Goal: Task Accomplishment & Management: Manage account settings

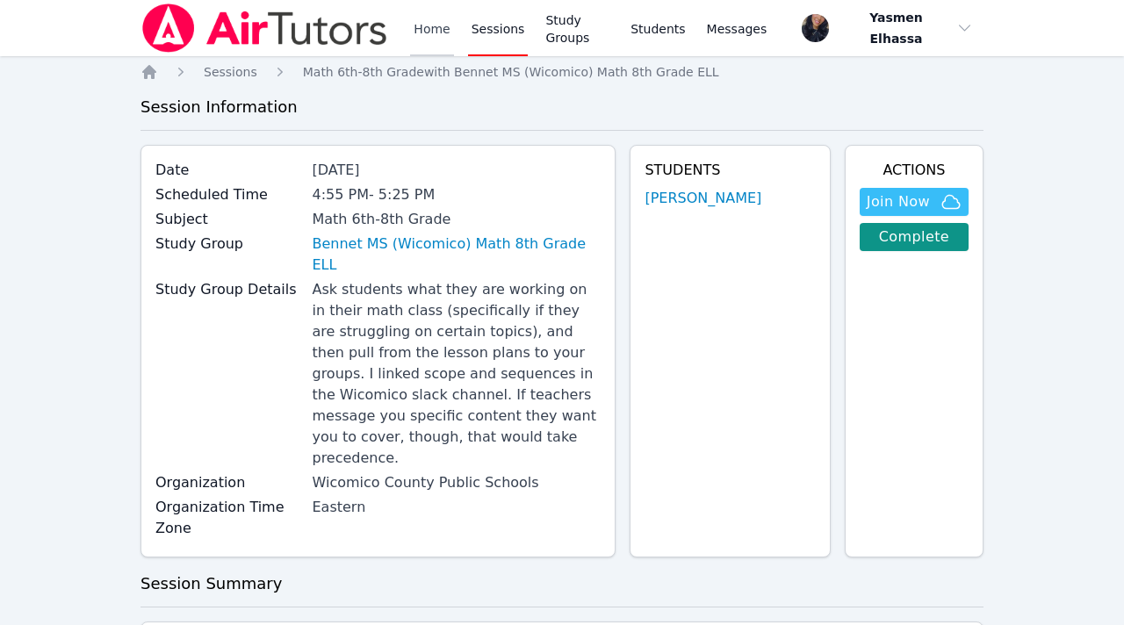
click at [440, 26] on link "Home" at bounding box center [431, 28] width 43 height 56
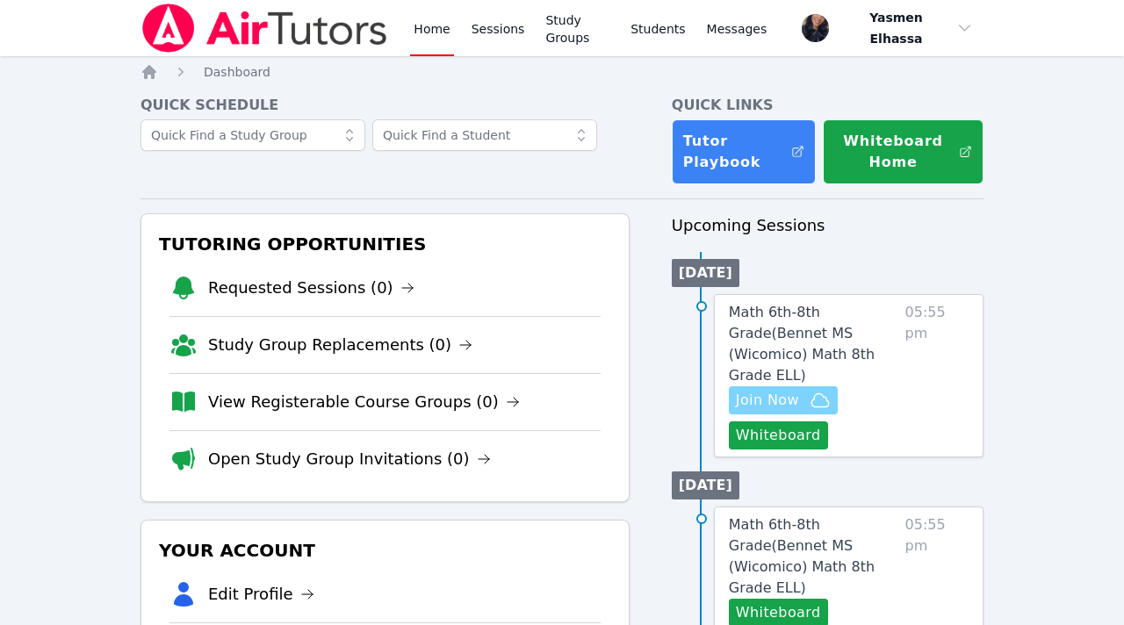
click at [802, 390] on span "Join Now" at bounding box center [783, 400] width 95 height 21
click at [284, 453] on link "Open Study Group Invitations (0)" at bounding box center [349, 459] width 283 height 25
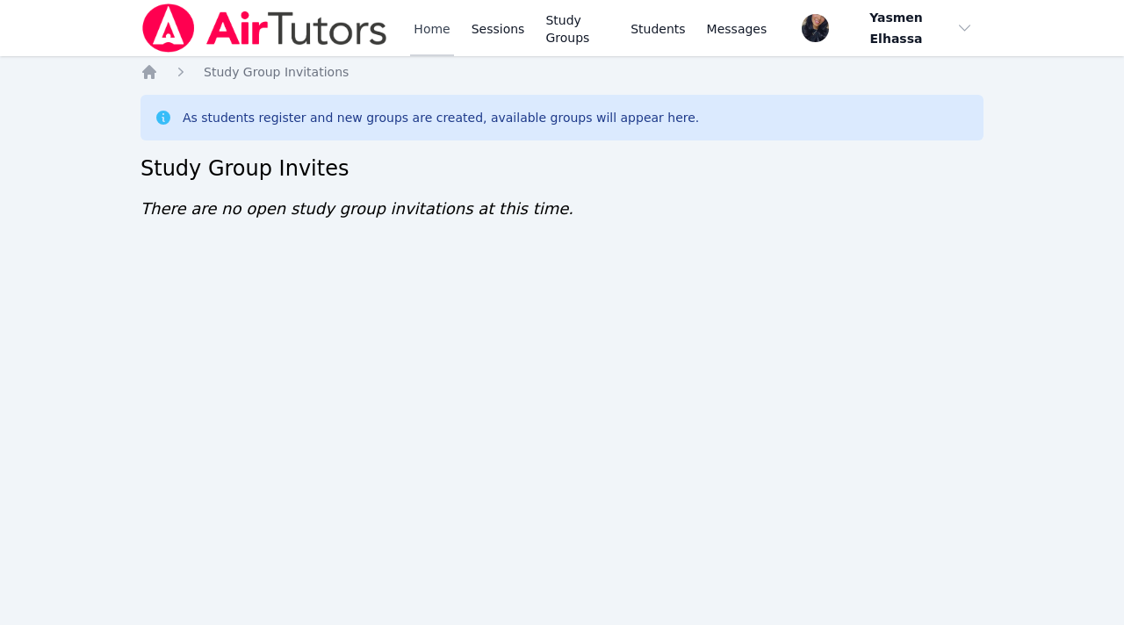
click at [421, 34] on link "Home" at bounding box center [431, 28] width 43 height 56
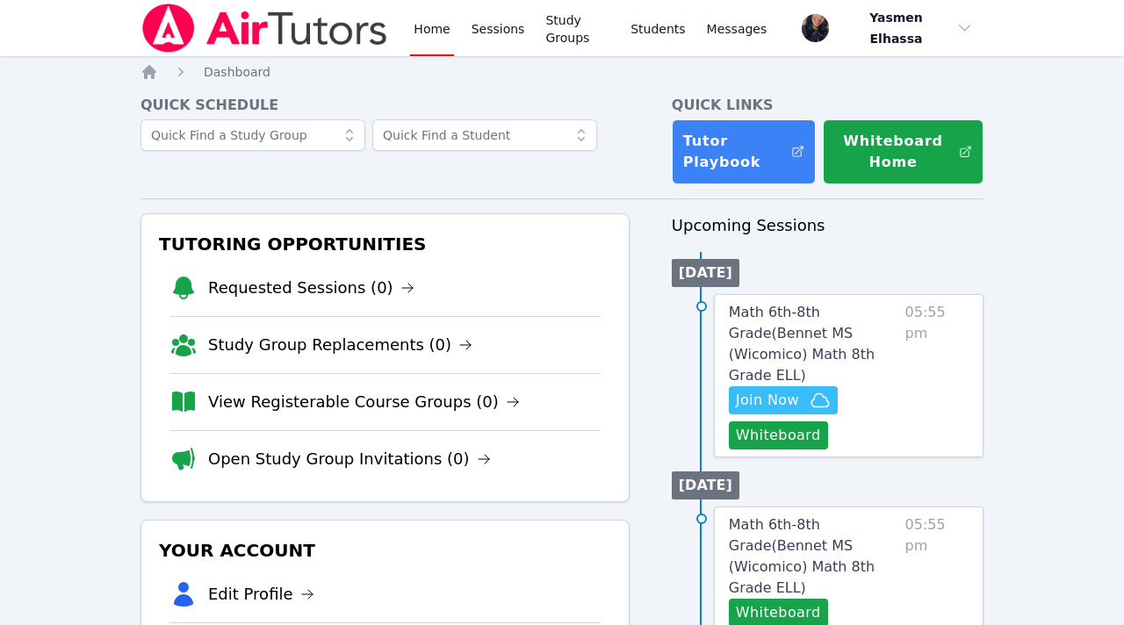
click at [329, 404] on link "View Registerable Course Groups (0)" at bounding box center [364, 402] width 312 height 25
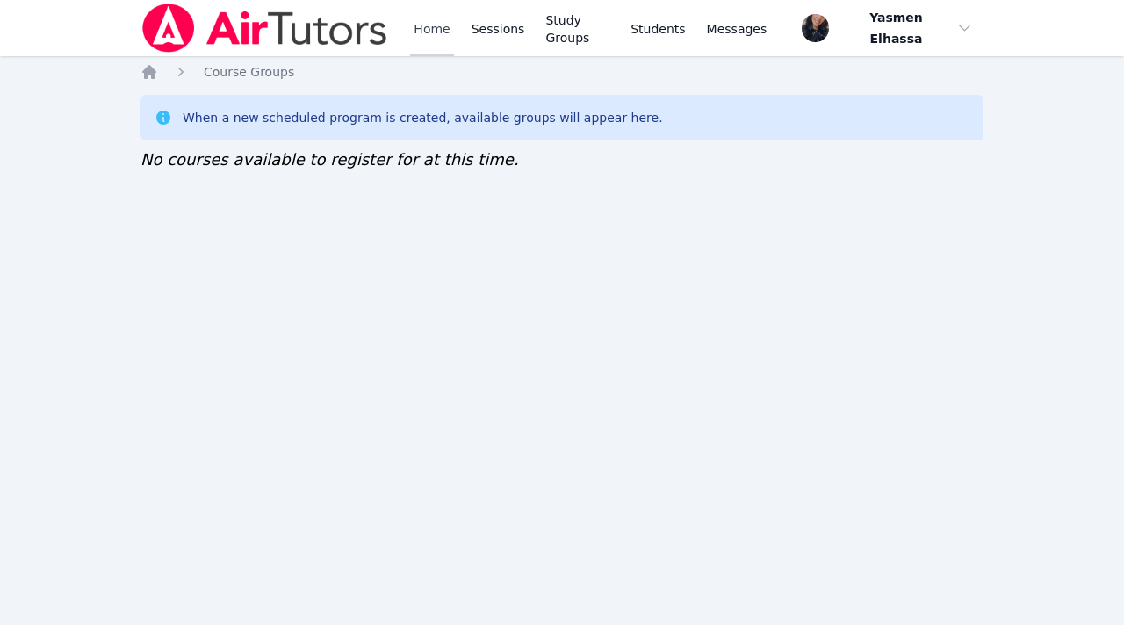
click at [428, 36] on link "Home" at bounding box center [431, 28] width 43 height 56
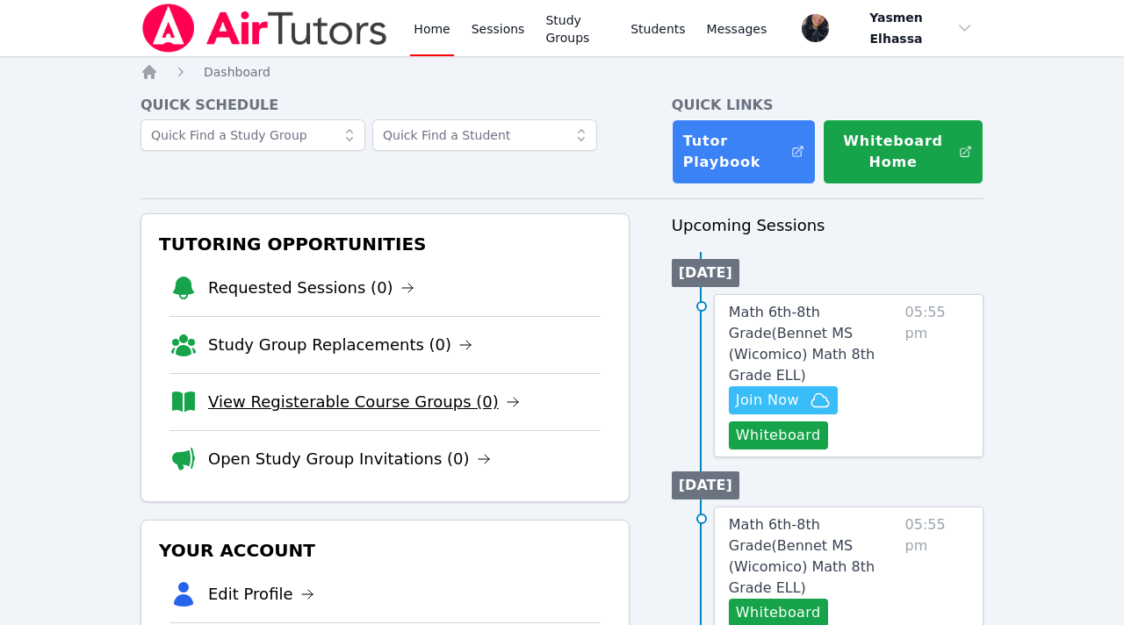
click at [298, 405] on link "View Registerable Course Groups (0)" at bounding box center [364, 402] width 312 height 25
click at [787, 424] on button "Whiteboard" at bounding box center [778, 435] width 99 height 28
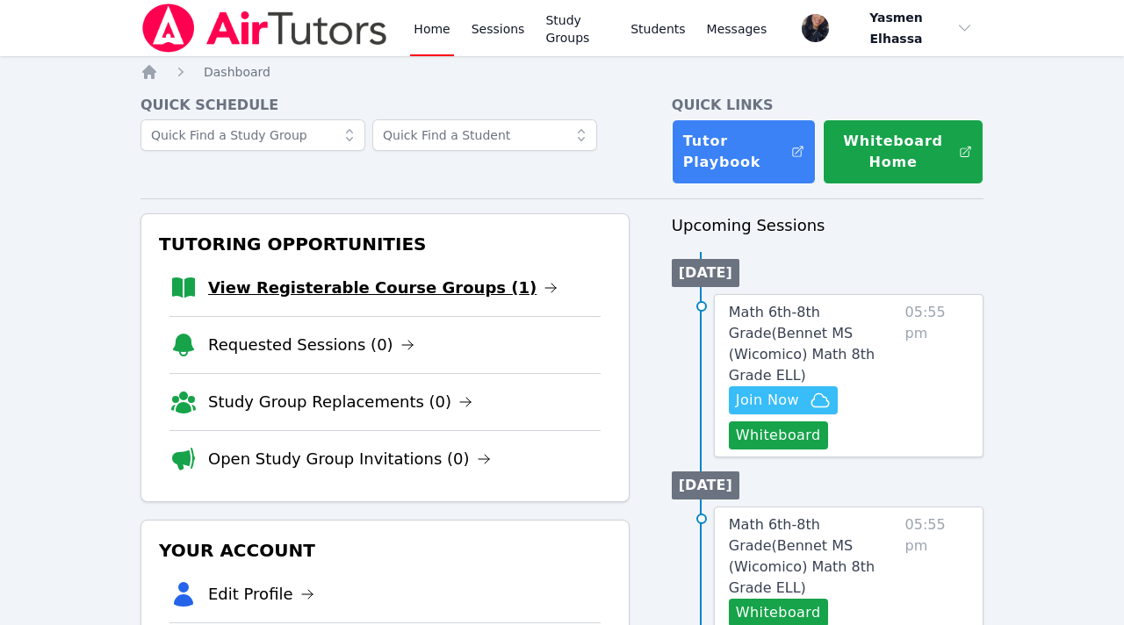
click at [386, 292] on link "View Registerable Course Groups (1)" at bounding box center [382, 288] width 349 height 25
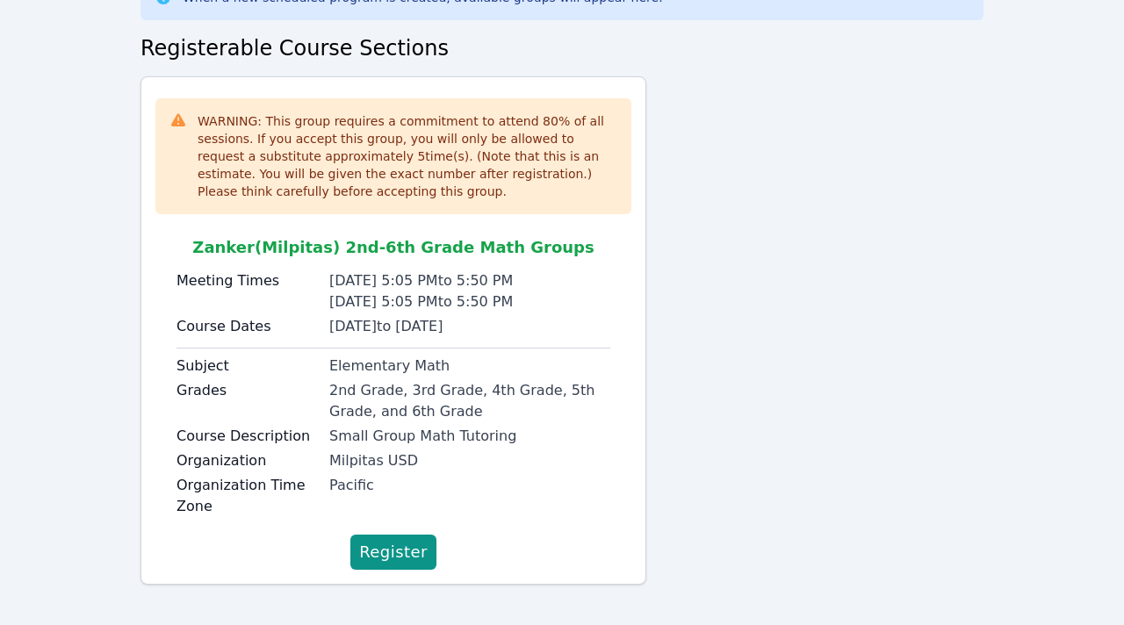
scroll to position [129, 0]
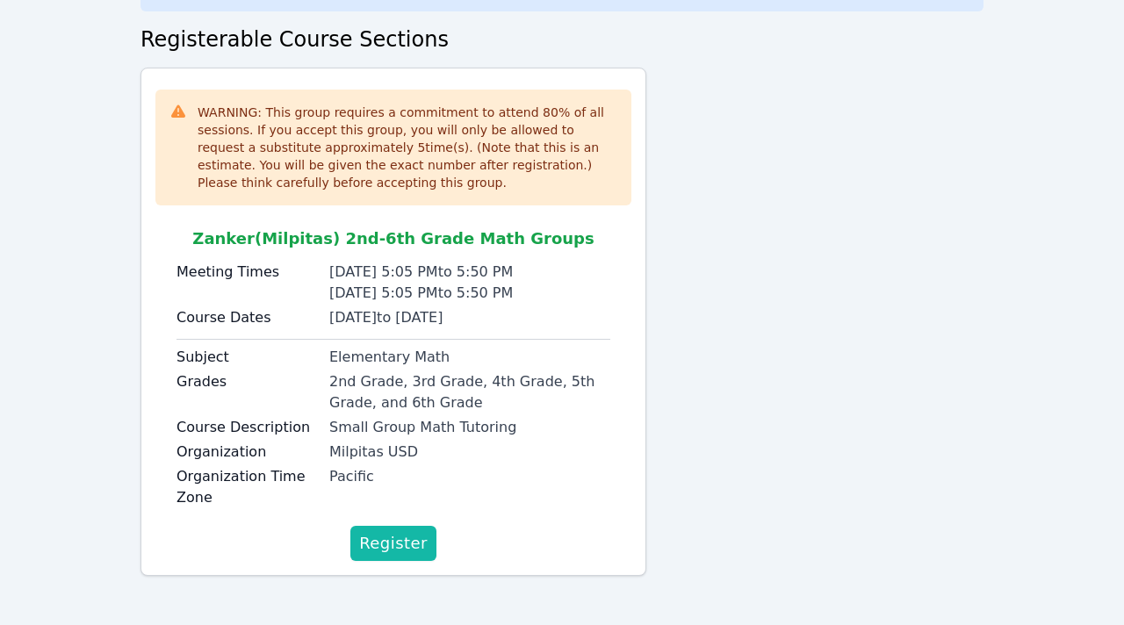
click at [388, 551] on span "Register" at bounding box center [393, 543] width 68 height 25
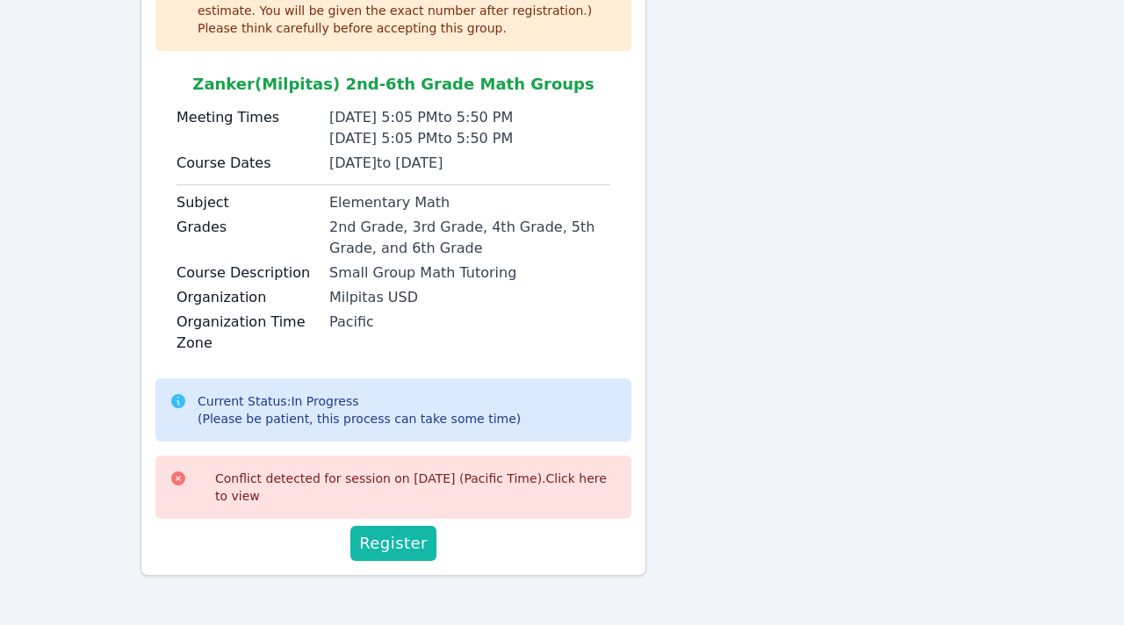
scroll to position [279, 0]
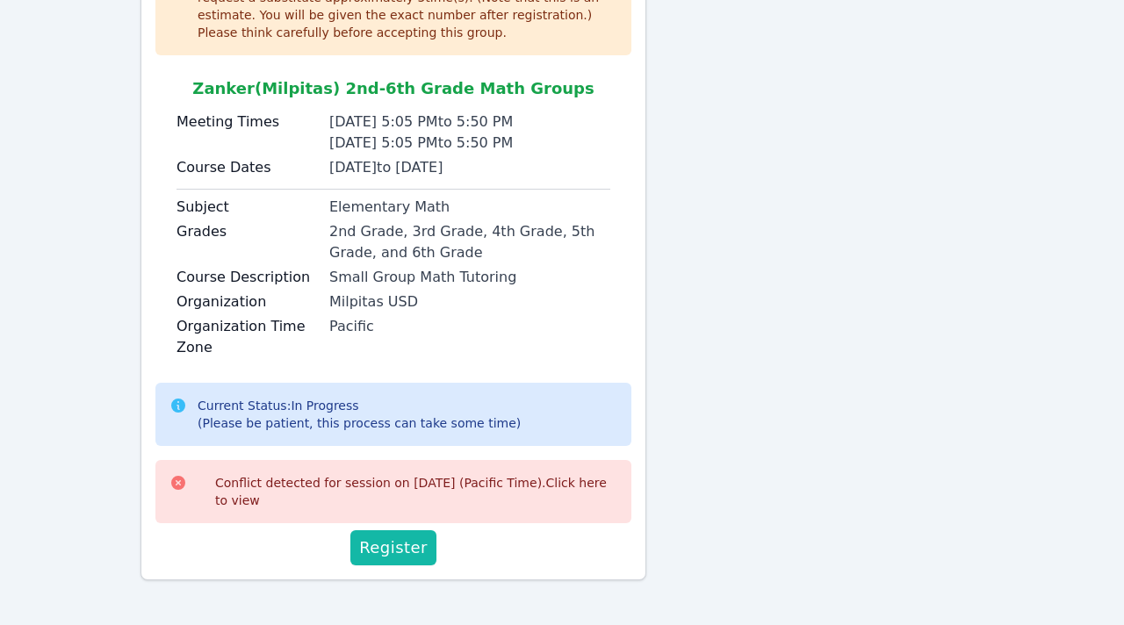
click at [388, 550] on span "Register" at bounding box center [393, 548] width 68 height 25
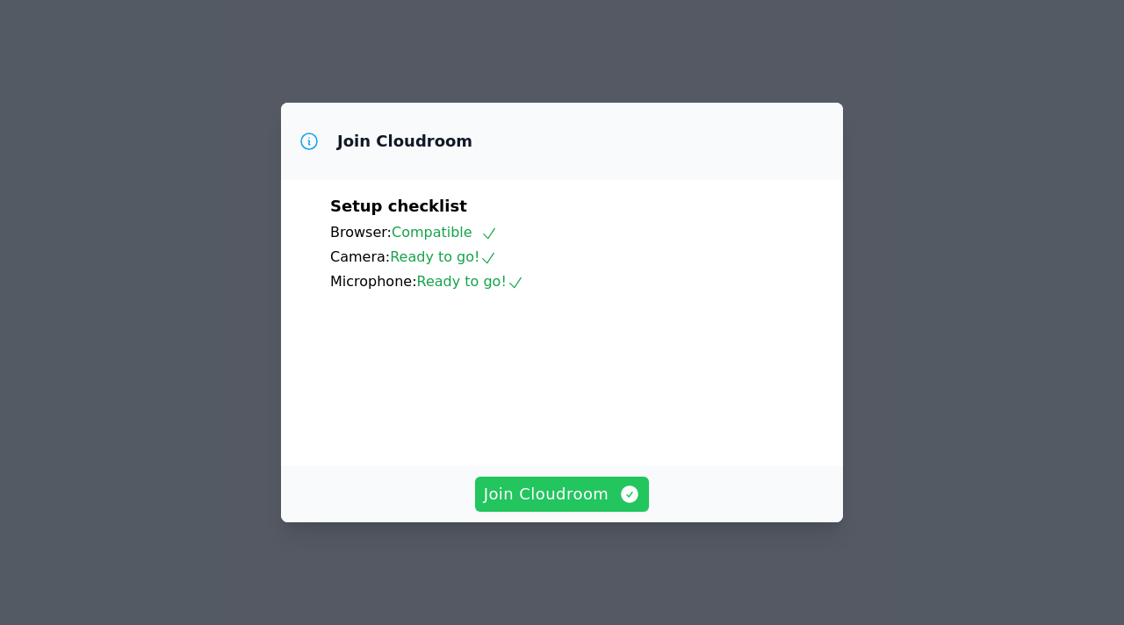
click at [583, 505] on span "Join Cloudroom" at bounding box center [562, 494] width 157 height 25
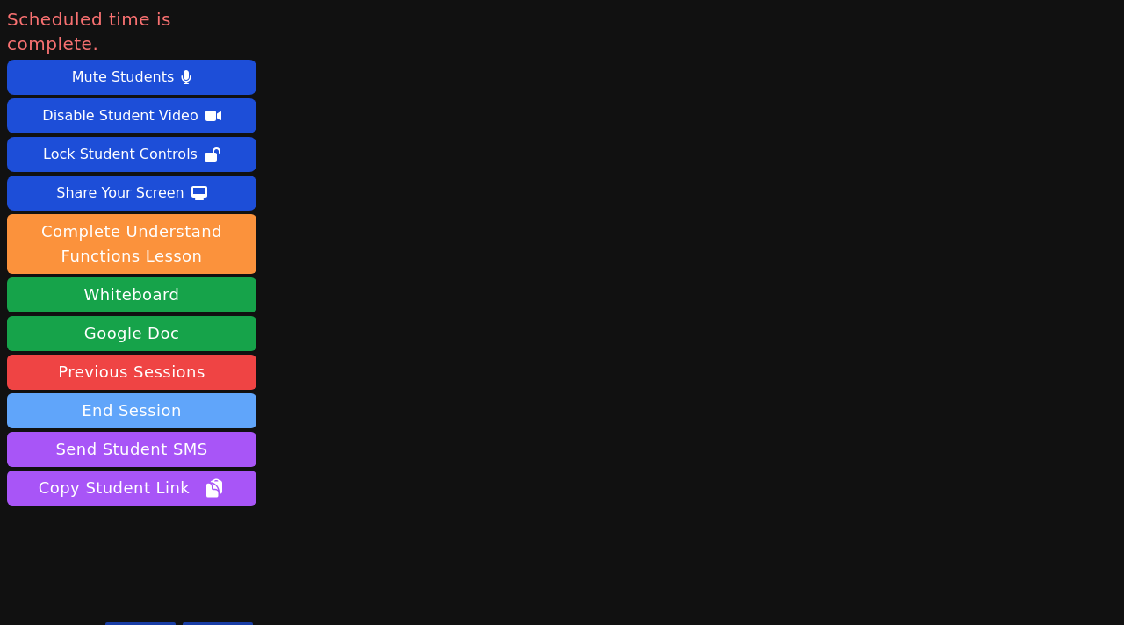
click at [175, 399] on button "End Session" at bounding box center [131, 410] width 249 height 35
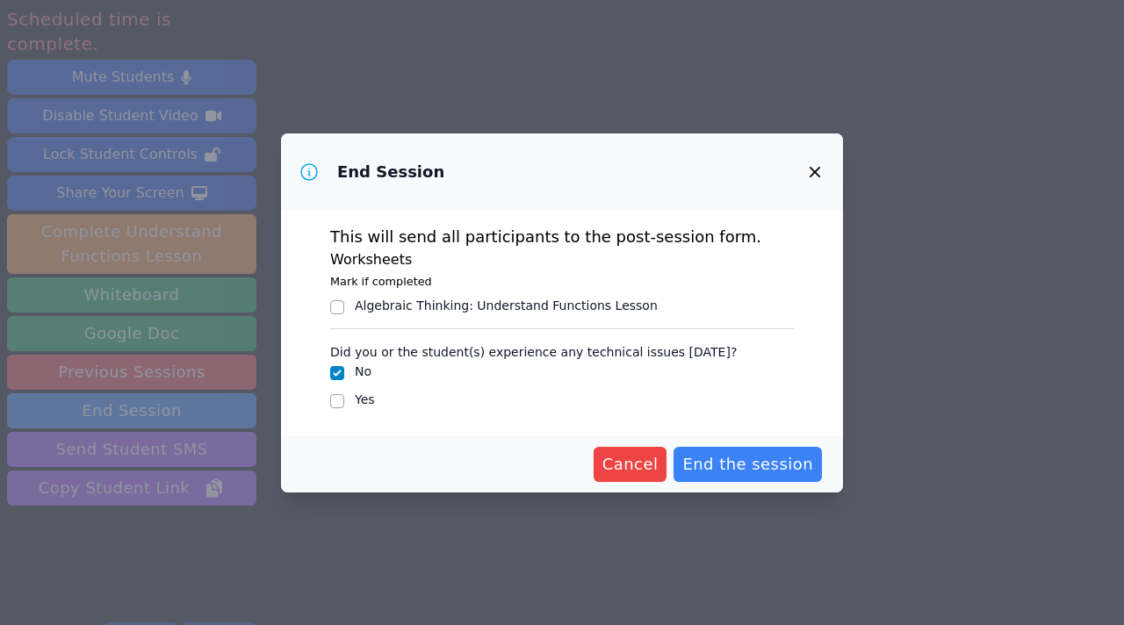
click at [581, 309] on div "Algebraic Thinking : Understand Functions Lesson" at bounding box center [506, 306] width 303 height 18
click at [344, 309] on input "Algebraic Thinking : Understand Functions Lesson" at bounding box center [337, 307] width 14 height 14
checkbox input "true"
click at [762, 485] on div "Cancel End the session" at bounding box center [562, 464] width 562 height 56
click at [763, 471] on span "End the session" at bounding box center [747, 464] width 131 height 25
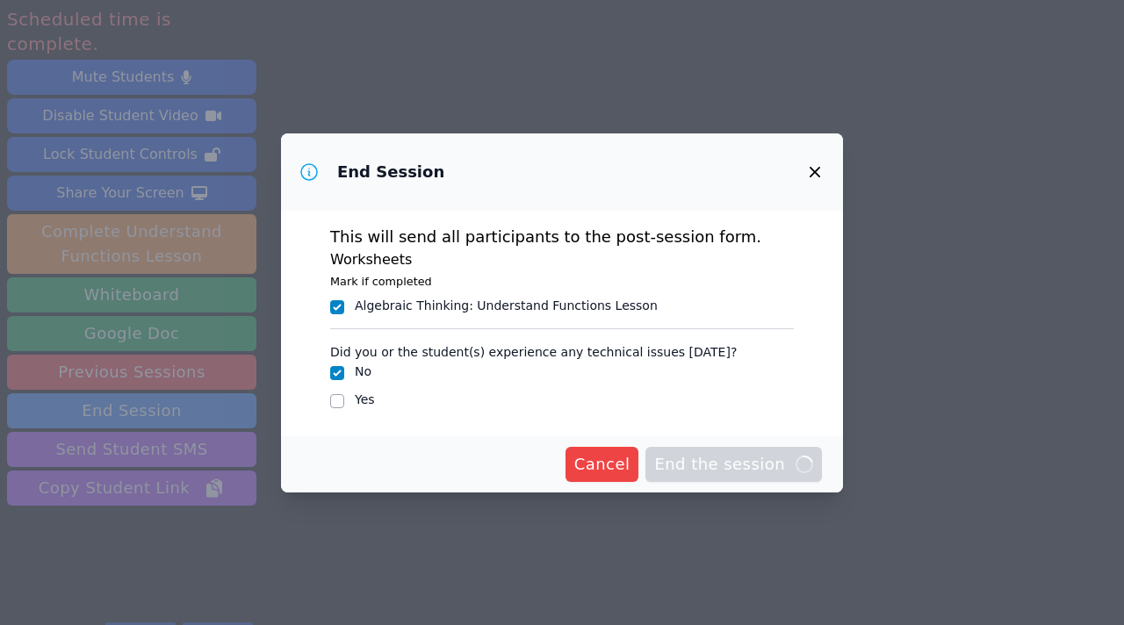
click at [719, 131] on div "End Session This will send all participants to the post-session form. Worksheet…" at bounding box center [562, 312] width 1124 height 625
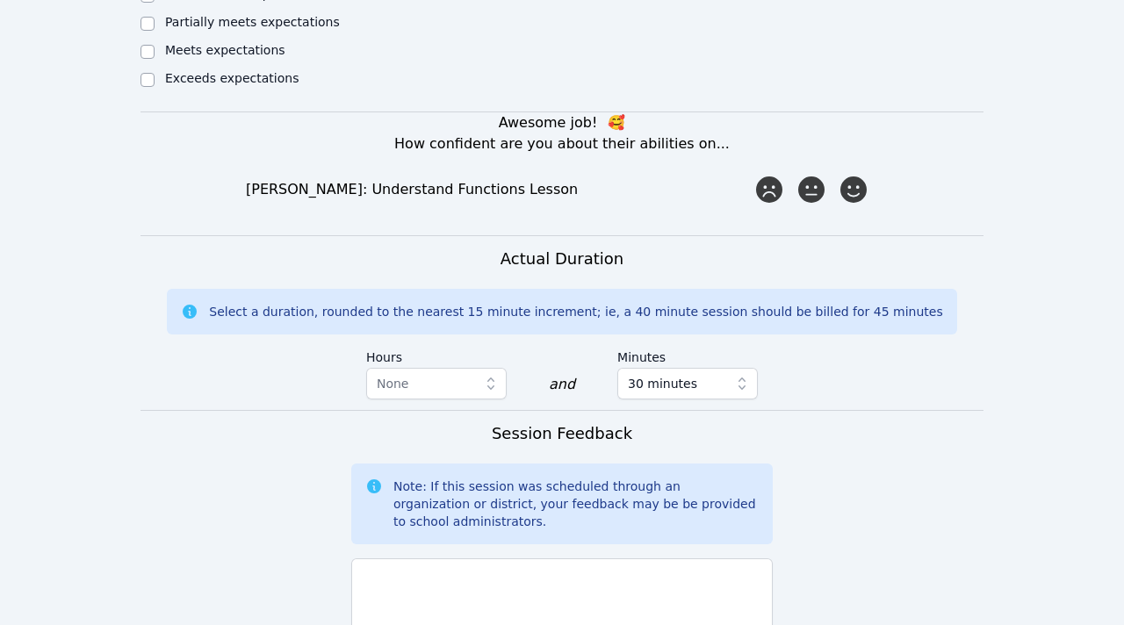
scroll to position [1520, 0]
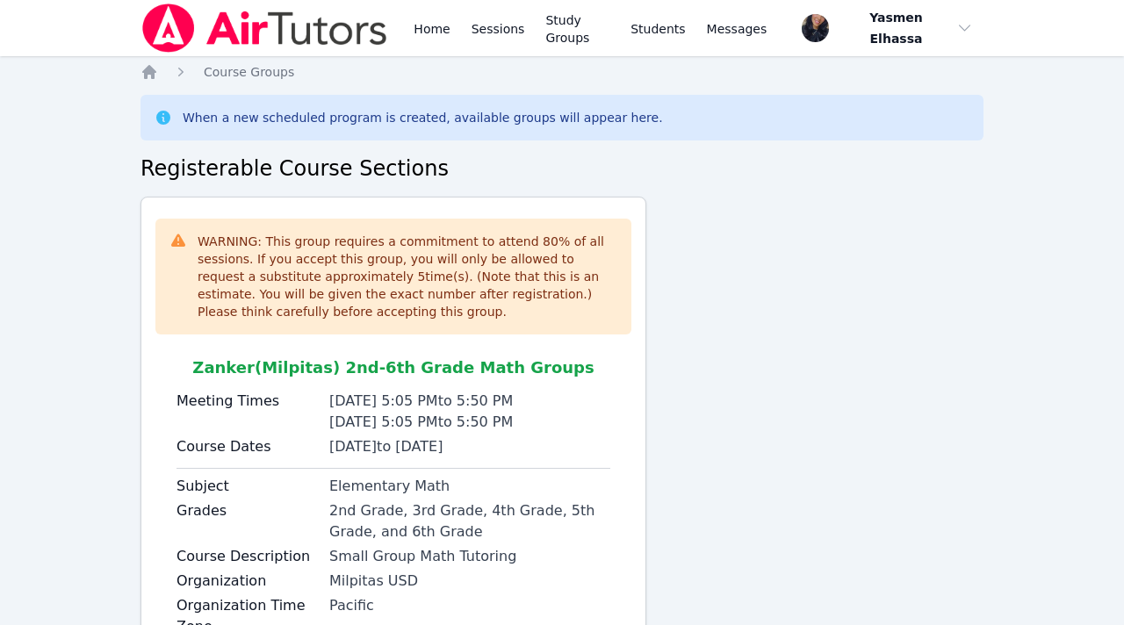
scroll to position [129, 0]
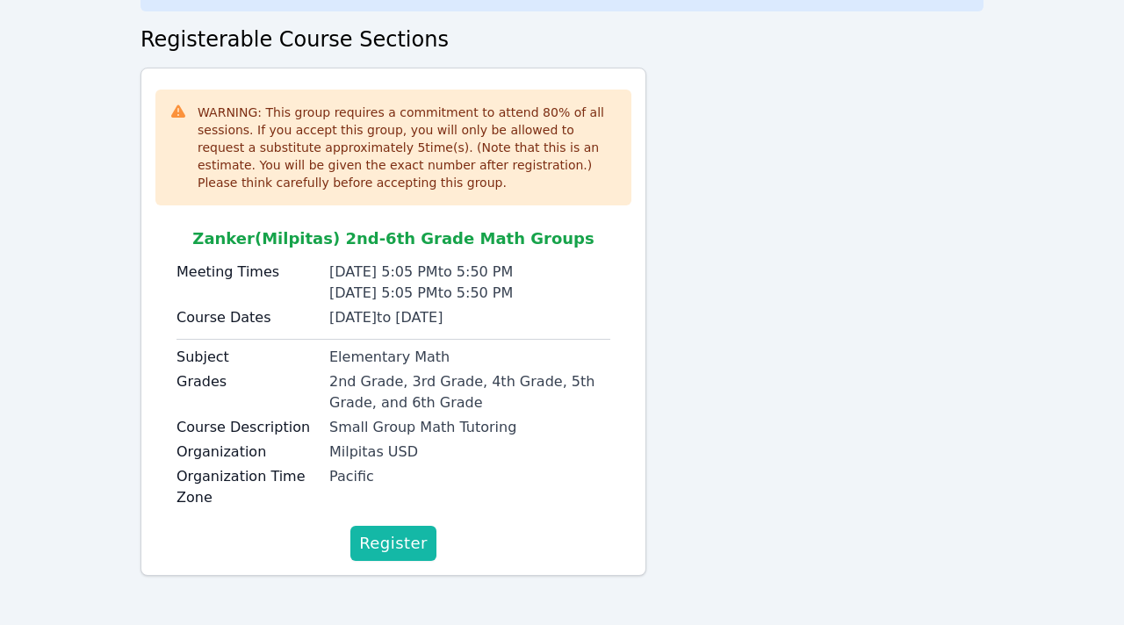
click at [406, 539] on span "Register" at bounding box center [393, 543] width 68 height 25
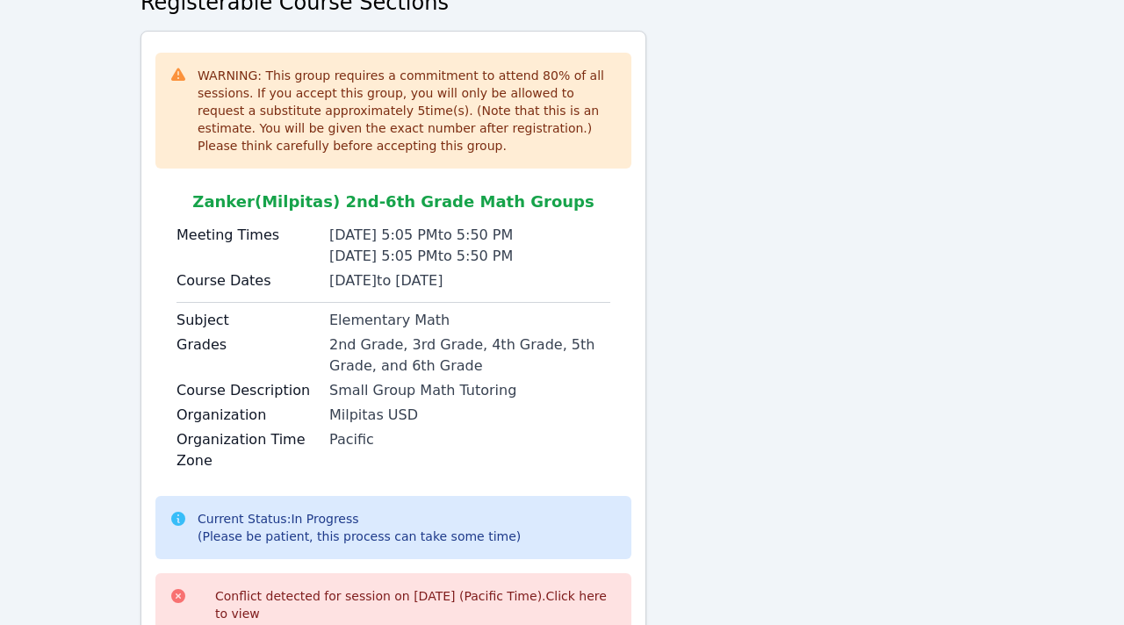
scroll to position [0, 0]
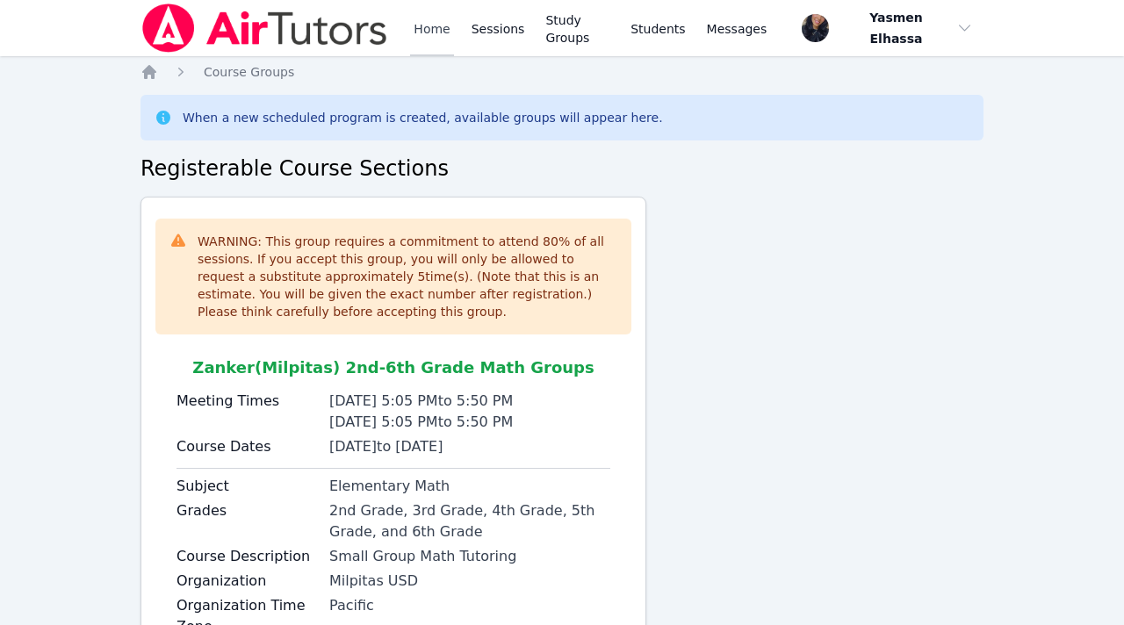
click at [414, 36] on link "Home" at bounding box center [431, 28] width 43 height 56
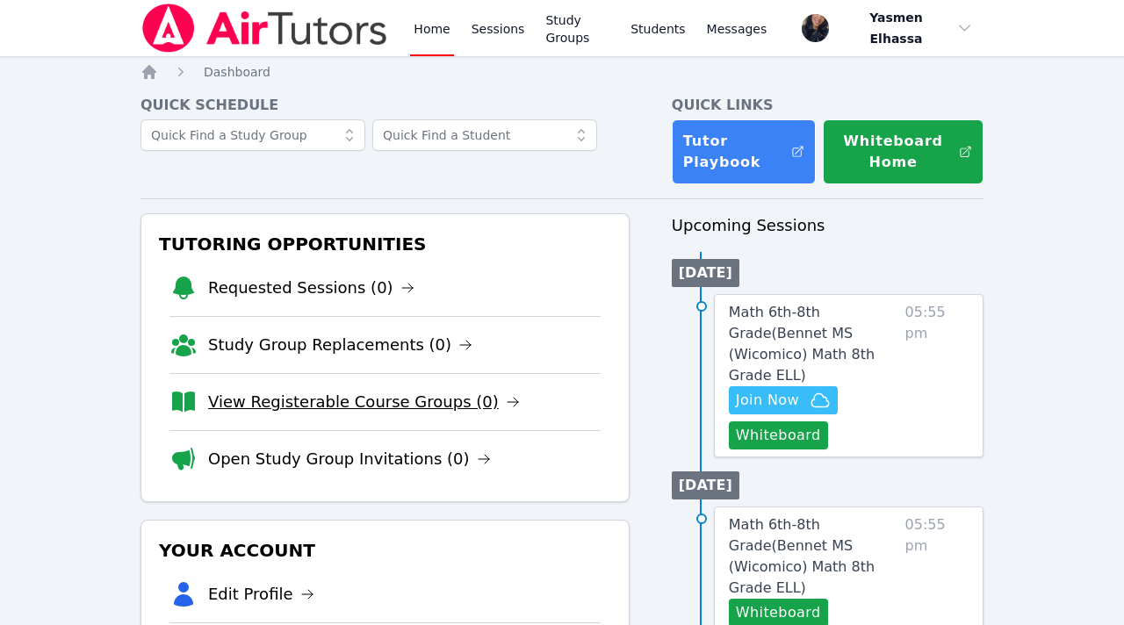
click at [324, 408] on link "View Registerable Course Groups (0)" at bounding box center [364, 402] width 312 height 25
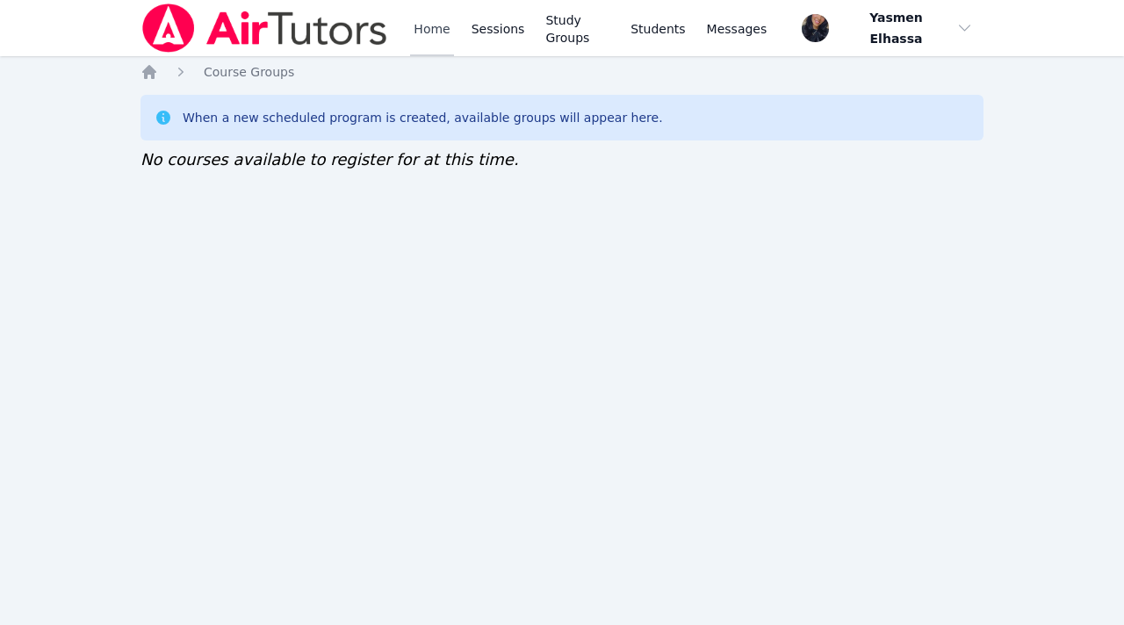
click at [421, 32] on link "Home" at bounding box center [431, 28] width 43 height 56
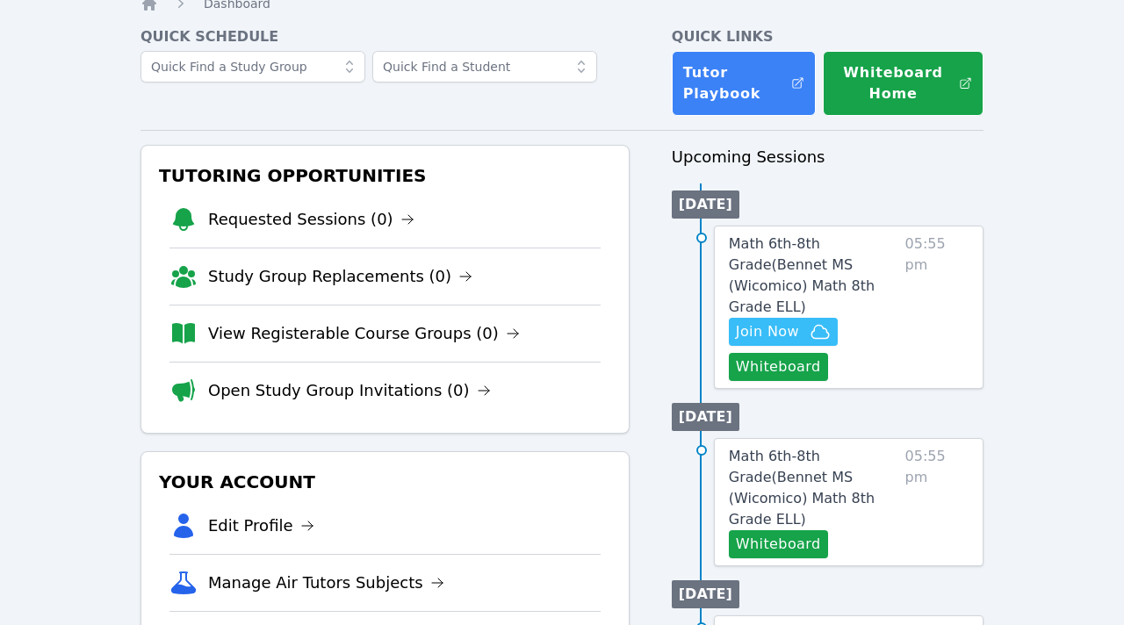
scroll to position [93, 0]
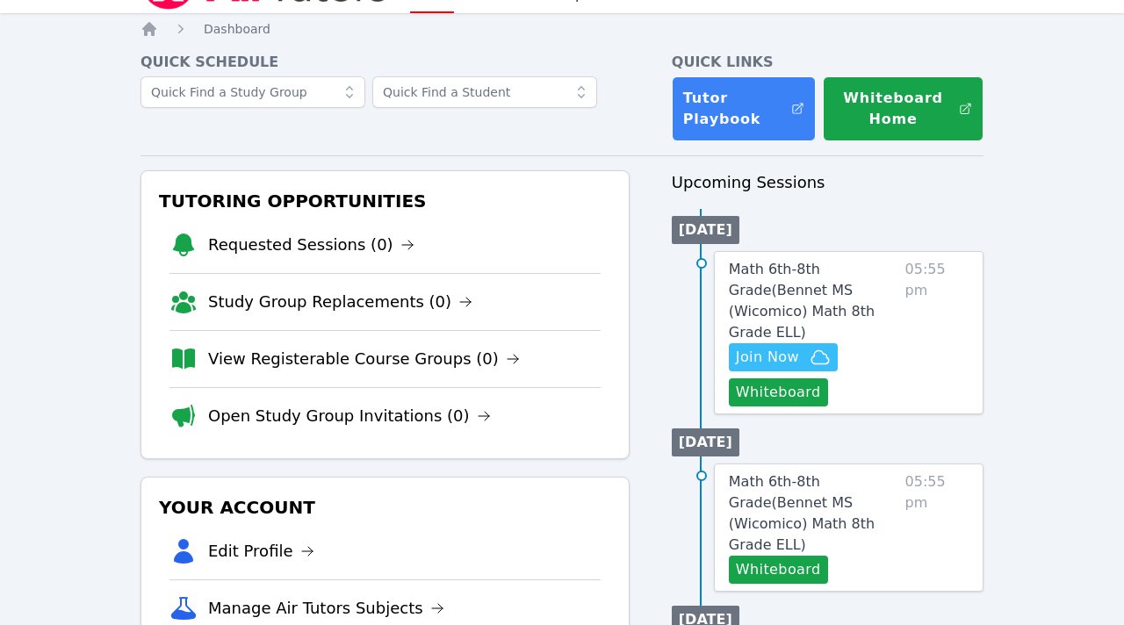
scroll to position [53, 0]
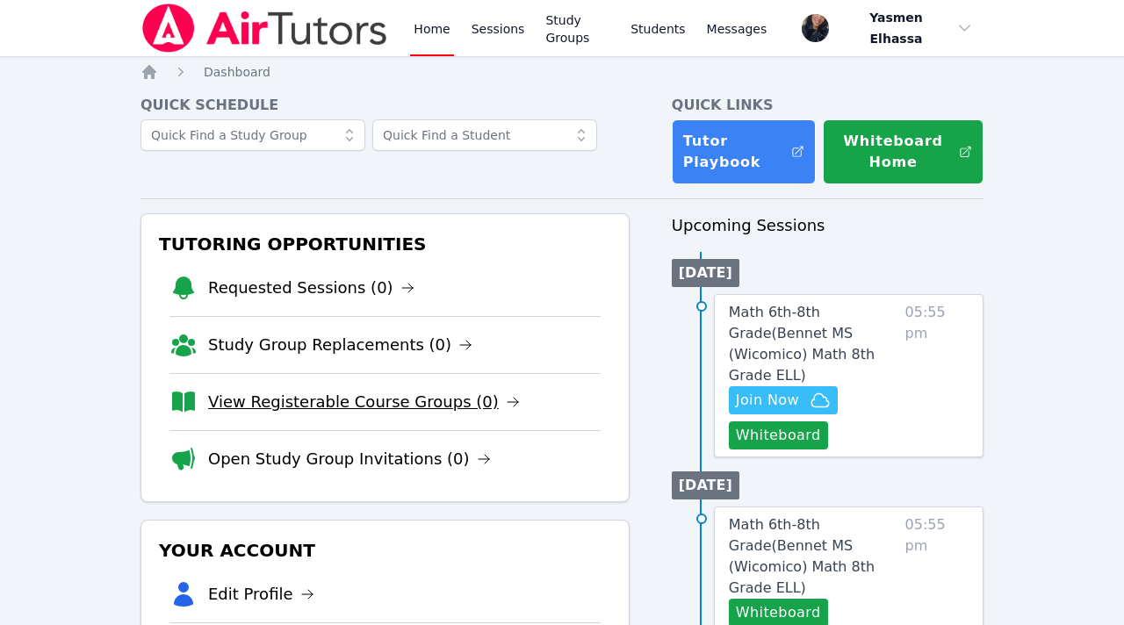
click at [413, 399] on link "View Registerable Course Groups (0)" at bounding box center [364, 402] width 312 height 25
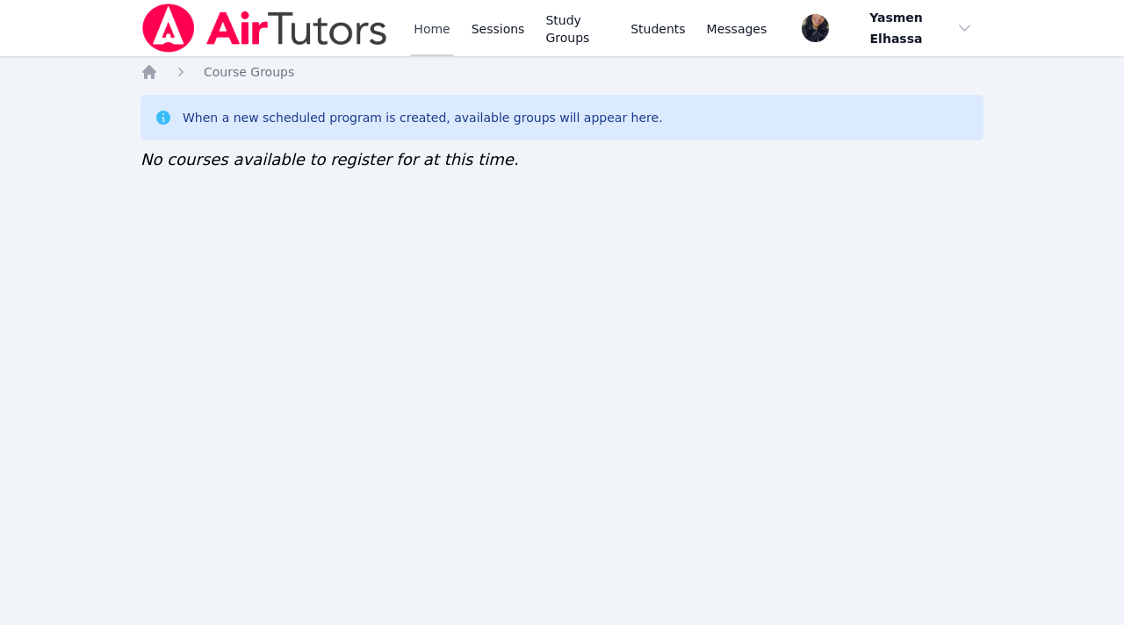
click at [435, 32] on link "Home" at bounding box center [431, 28] width 43 height 56
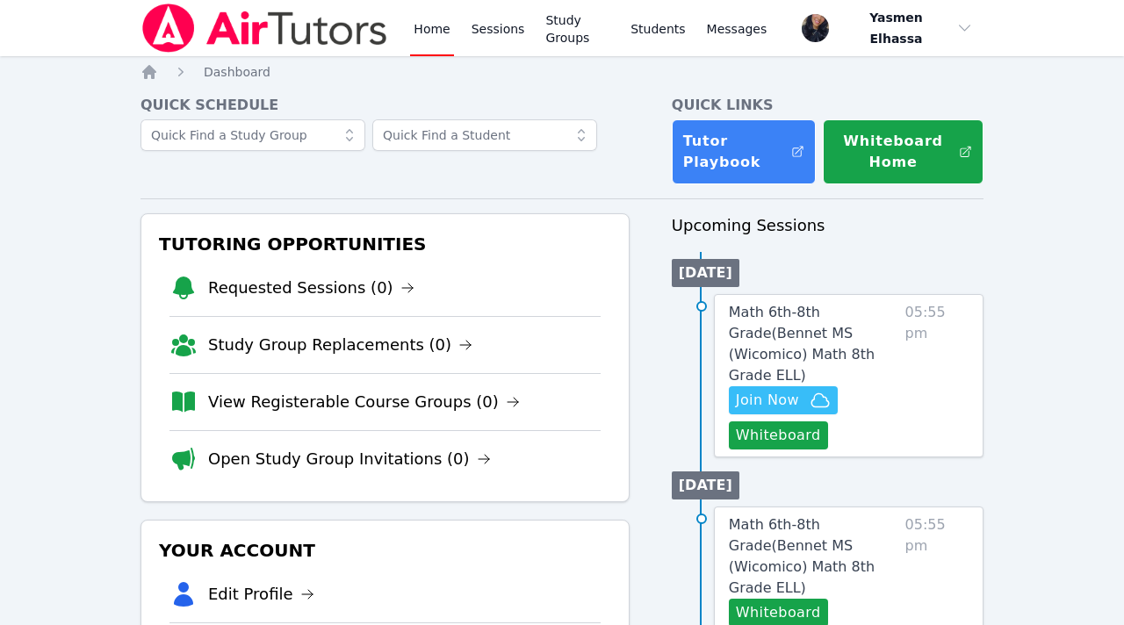
click at [378, 463] on link "Open Study Group Invitations (0)" at bounding box center [349, 459] width 283 height 25
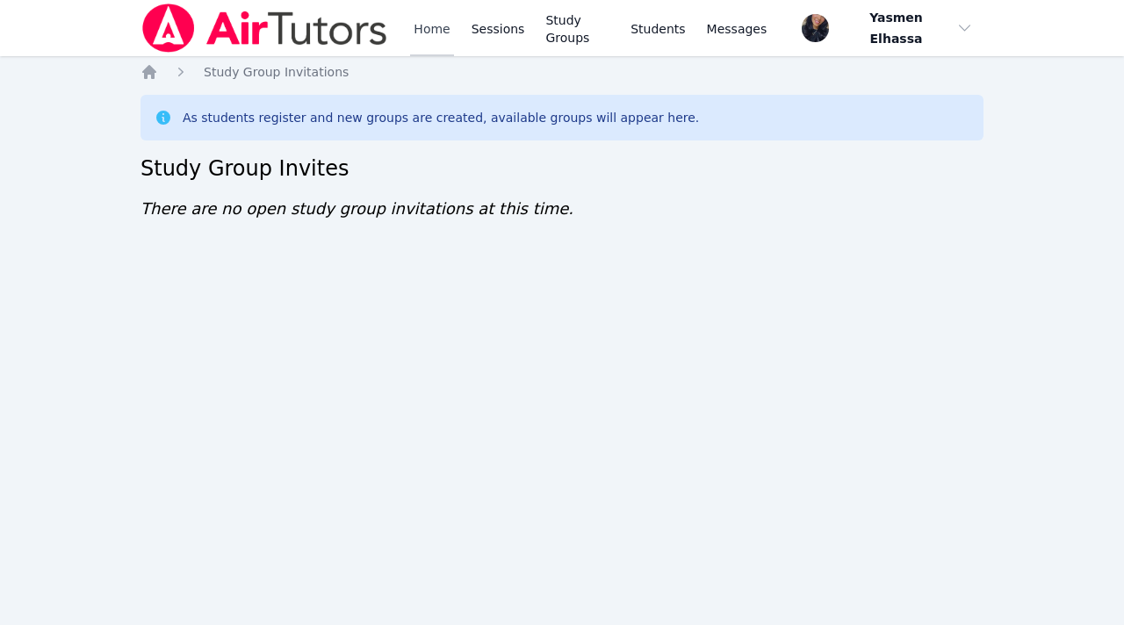
click at [441, 37] on link "Home" at bounding box center [431, 28] width 43 height 56
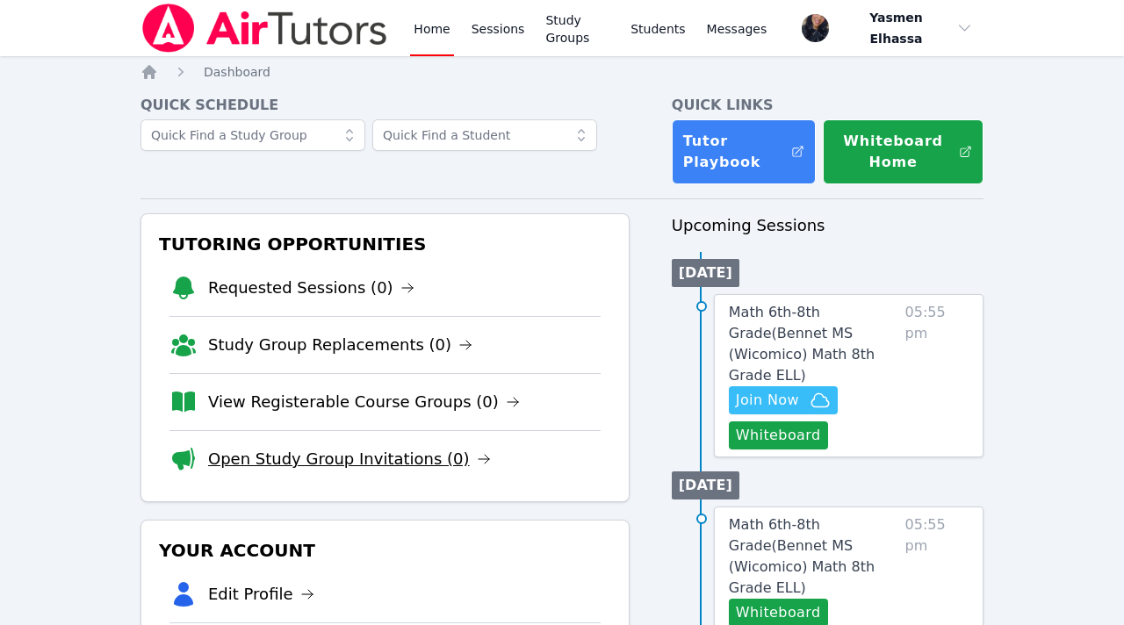
click at [364, 463] on link "Open Study Group Invitations (0)" at bounding box center [349, 459] width 283 height 25
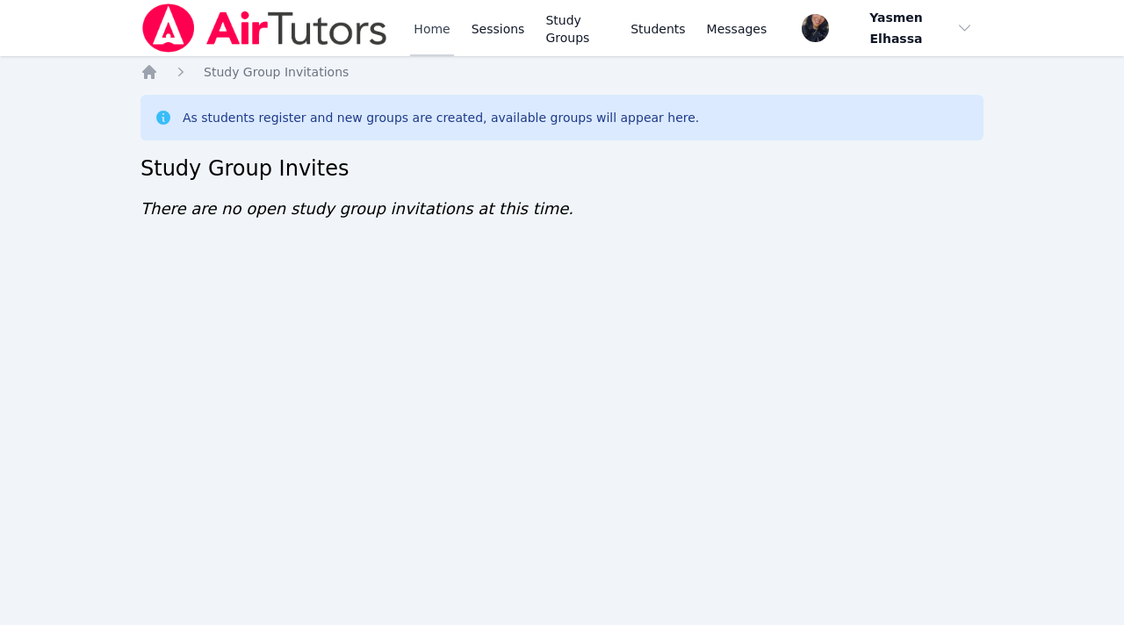
click at [427, 37] on link "Home" at bounding box center [431, 28] width 43 height 56
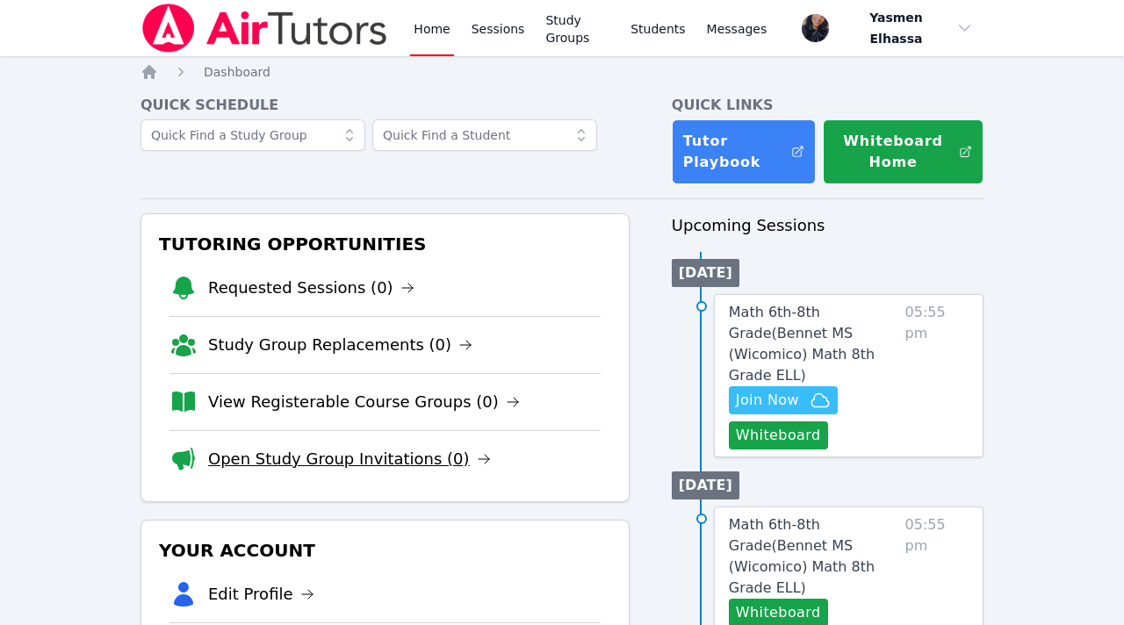
click at [368, 454] on link "Open Study Group Invitations (0)" at bounding box center [349, 459] width 283 height 25
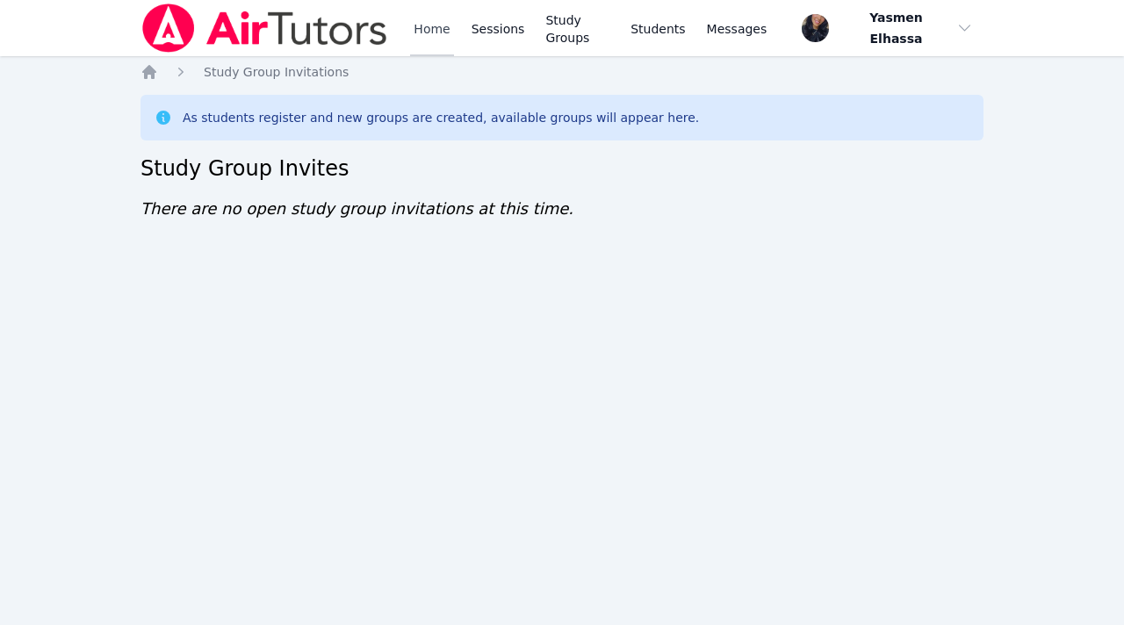
click at [435, 31] on link "Home" at bounding box center [431, 28] width 43 height 56
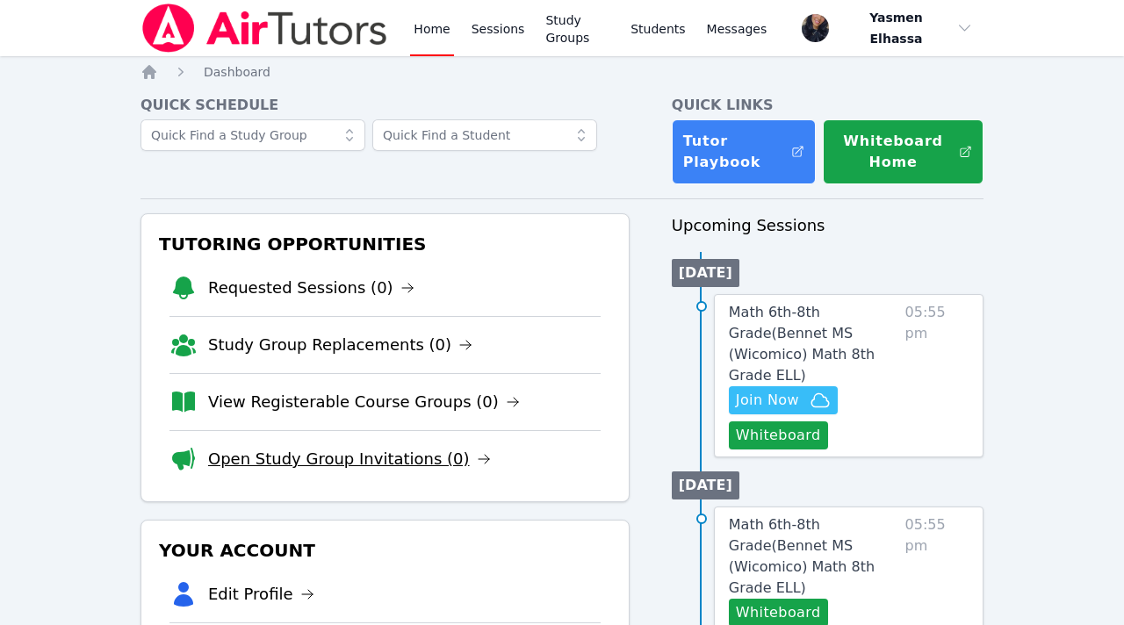
click at [328, 459] on link "Open Study Group Invitations (0)" at bounding box center [349, 459] width 283 height 25
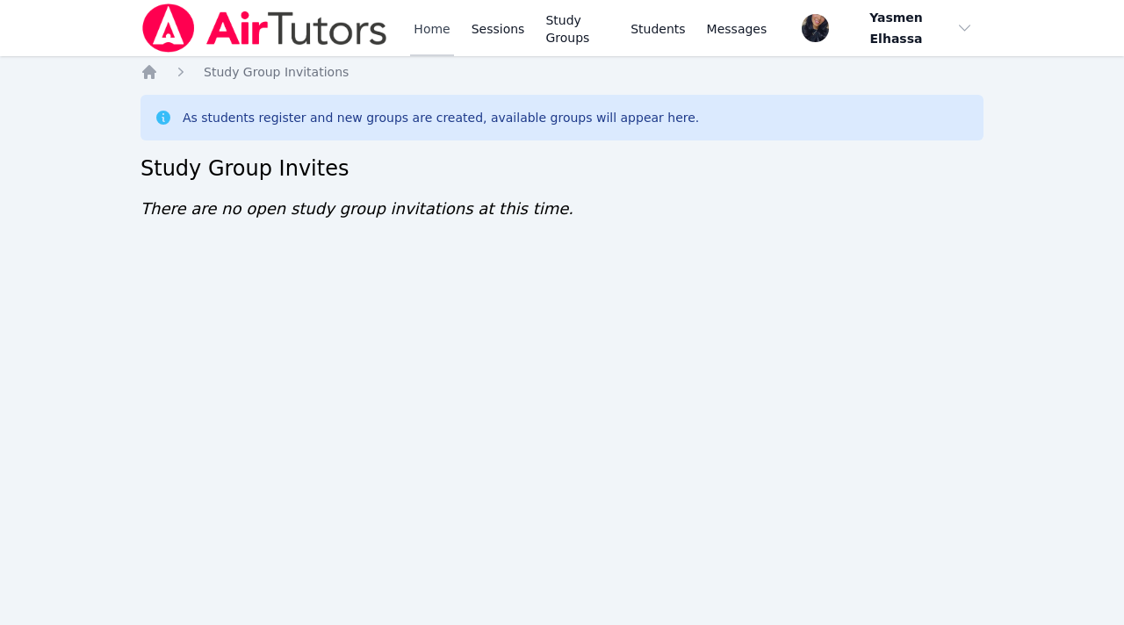
click at [439, 32] on link "Home" at bounding box center [431, 28] width 43 height 56
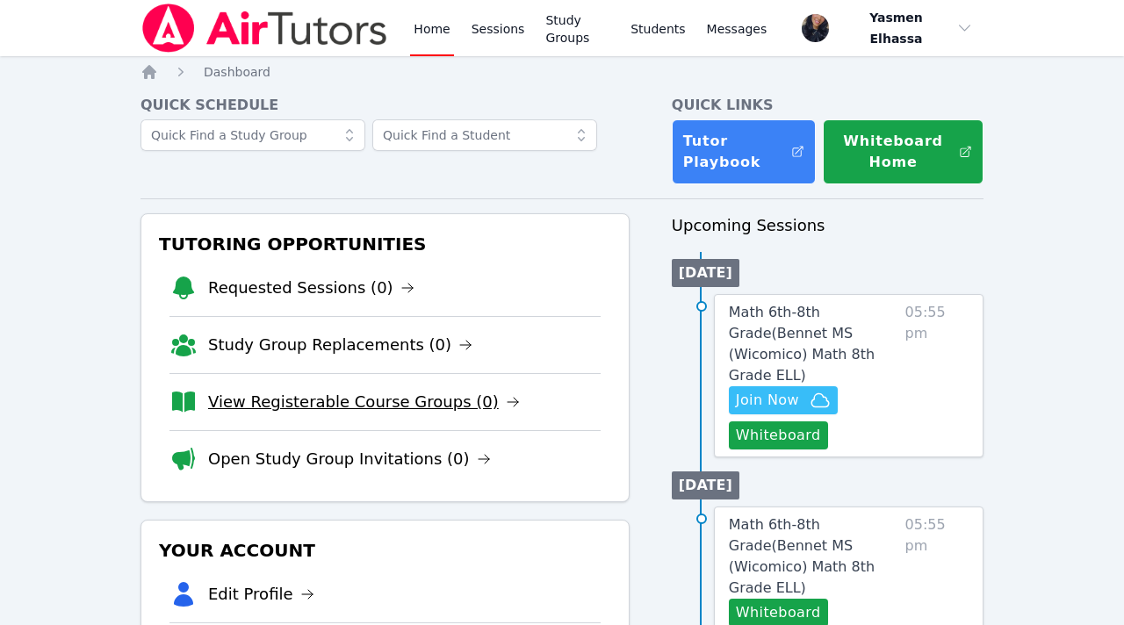
click at [395, 404] on link "View Registerable Course Groups (0)" at bounding box center [364, 402] width 312 height 25
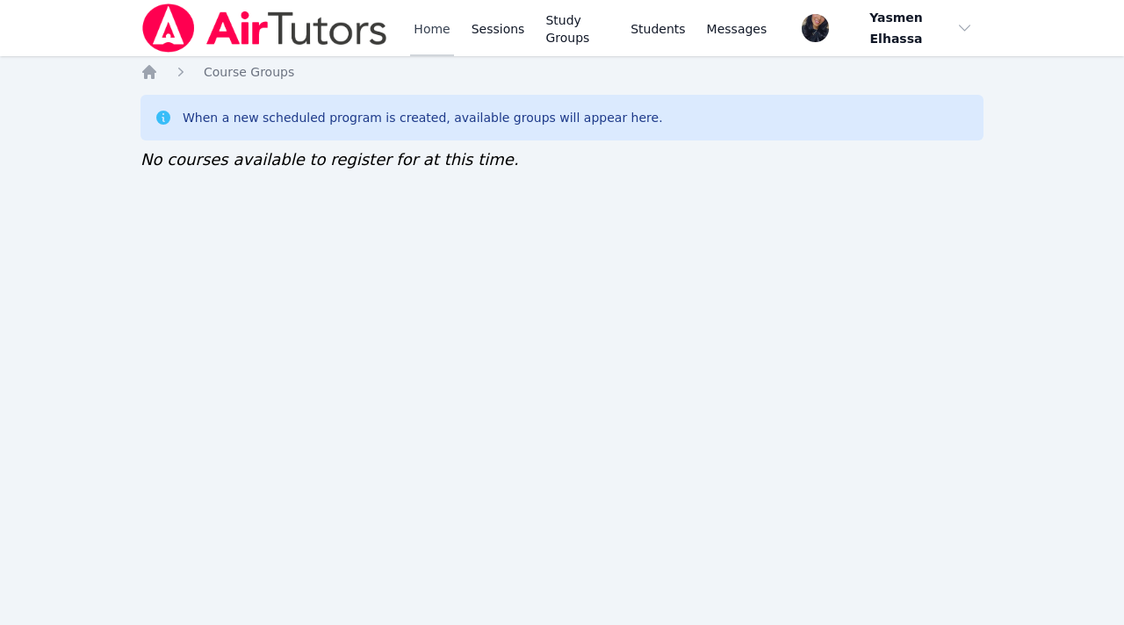
click at [422, 27] on link "Home" at bounding box center [431, 28] width 43 height 56
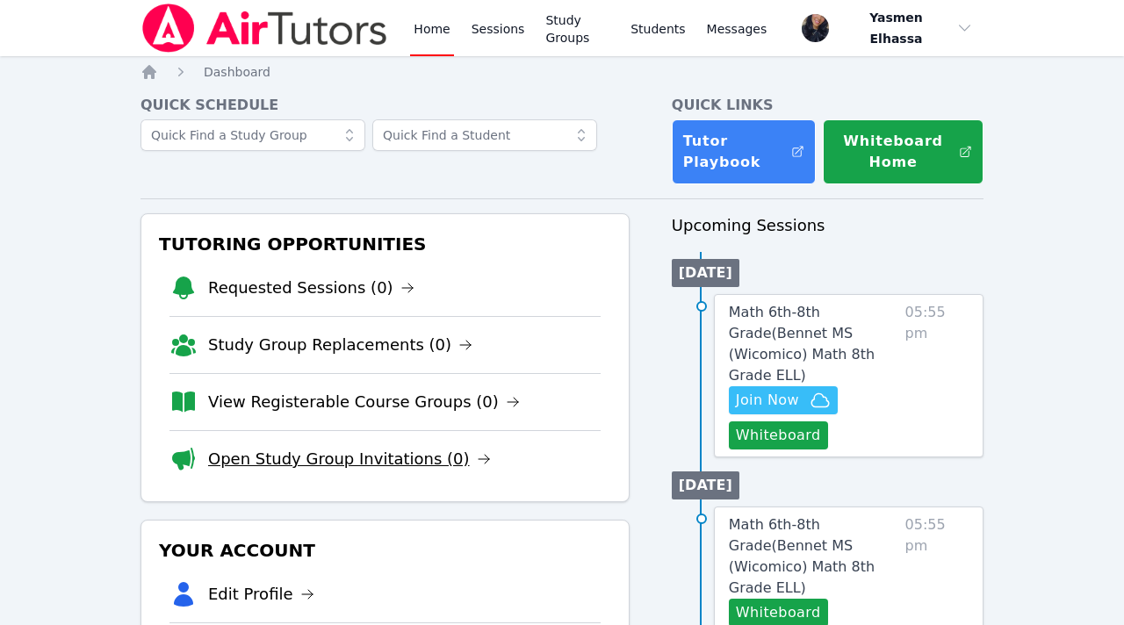
click at [357, 460] on link "Open Study Group Invitations (0)" at bounding box center [349, 459] width 283 height 25
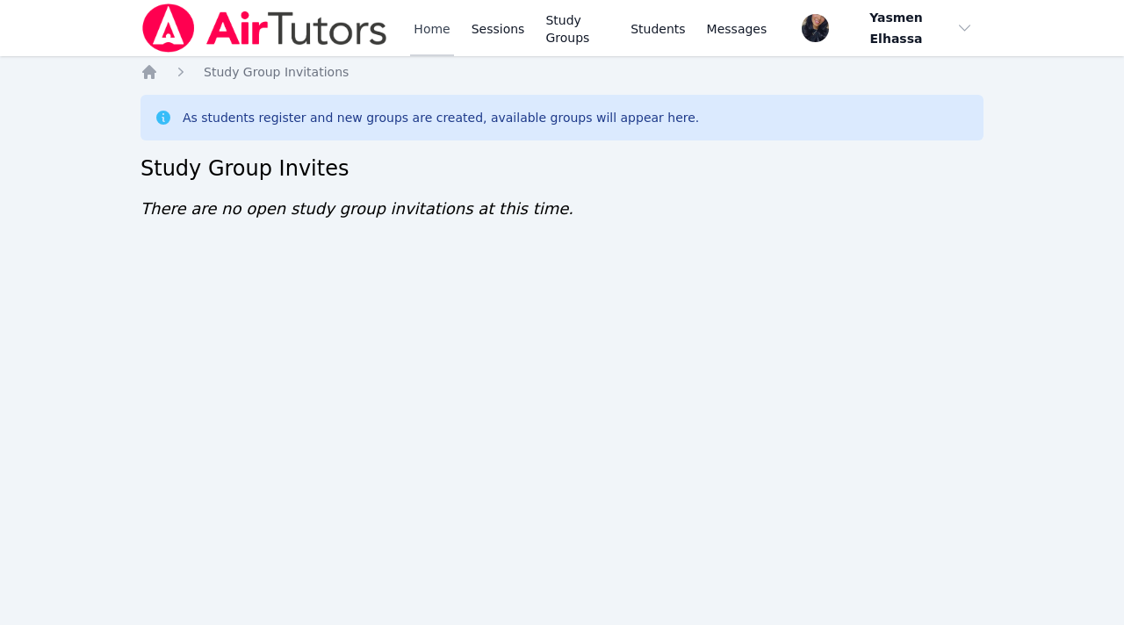
click at [430, 25] on link "Home" at bounding box center [431, 28] width 43 height 56
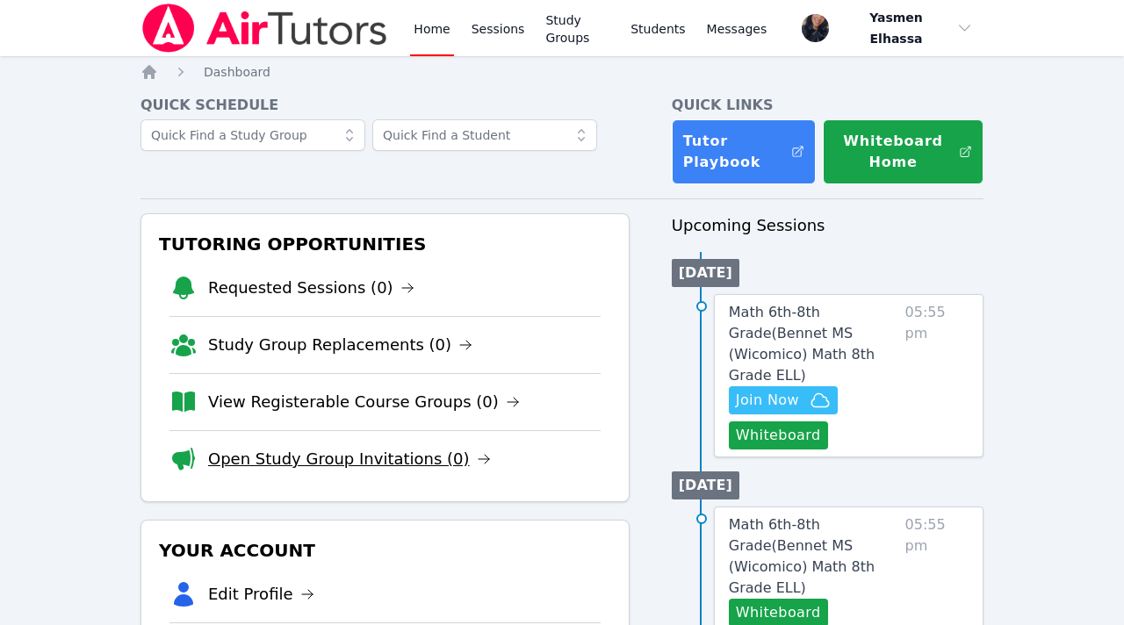
click at [368, 458] on link "Open Study Group Invitations (0)" at bounding box center [349, 459] width 283 height 25
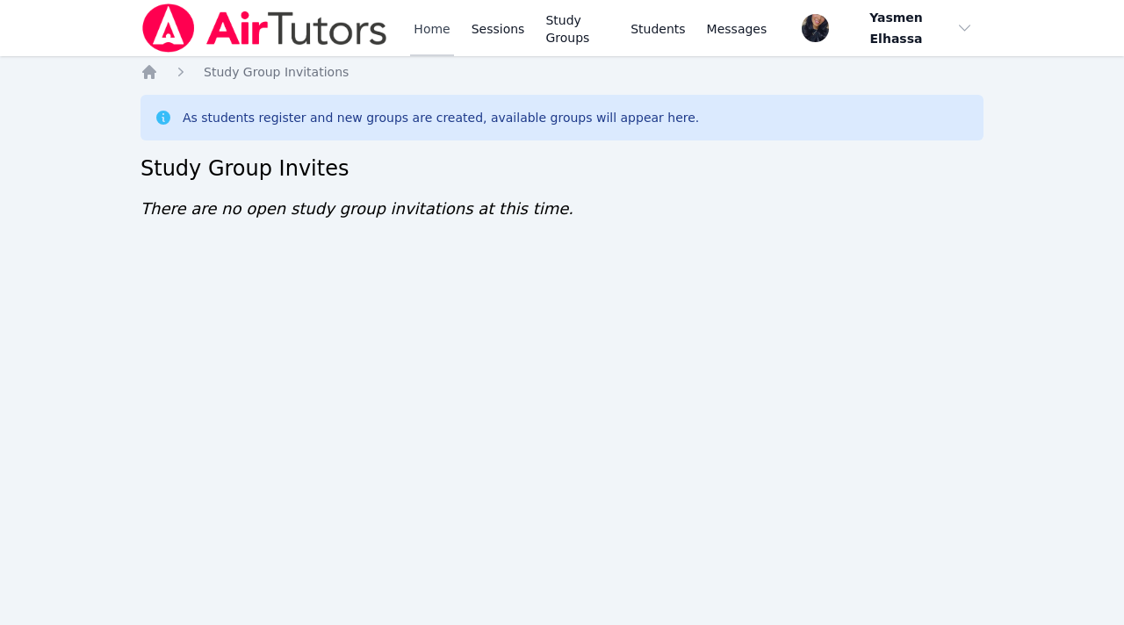
click at [415, 32] on link "Home" at bounding box center [431, 28] width 43 height 56
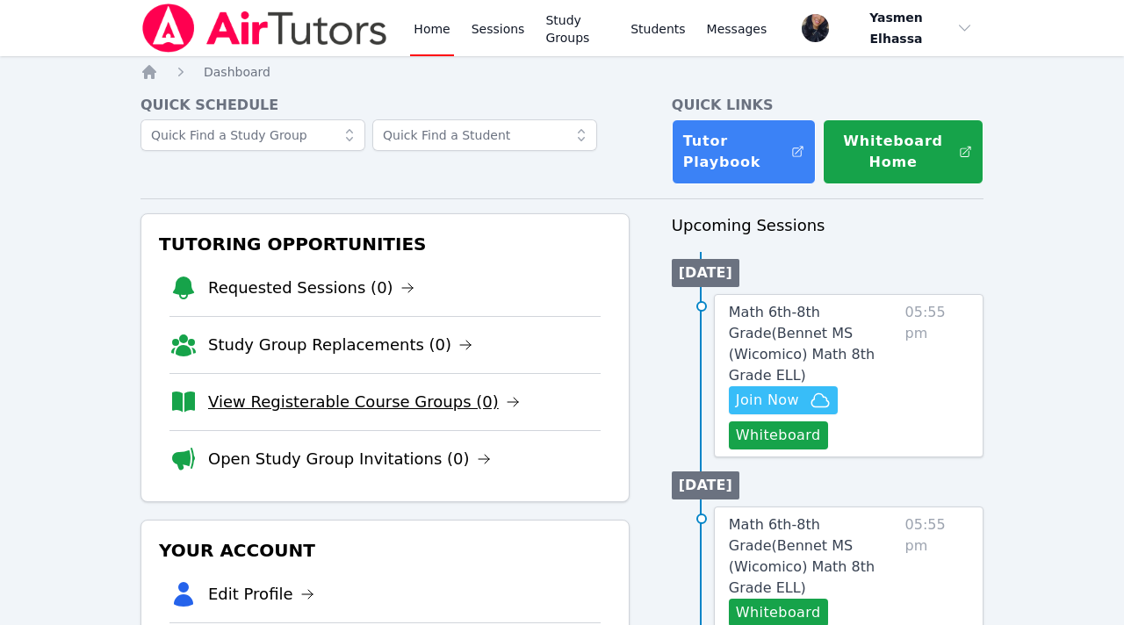
click at [349, 399] on link "View Registerable Course Groups (0)" at bounding box center [364, 402] width 312 height 25
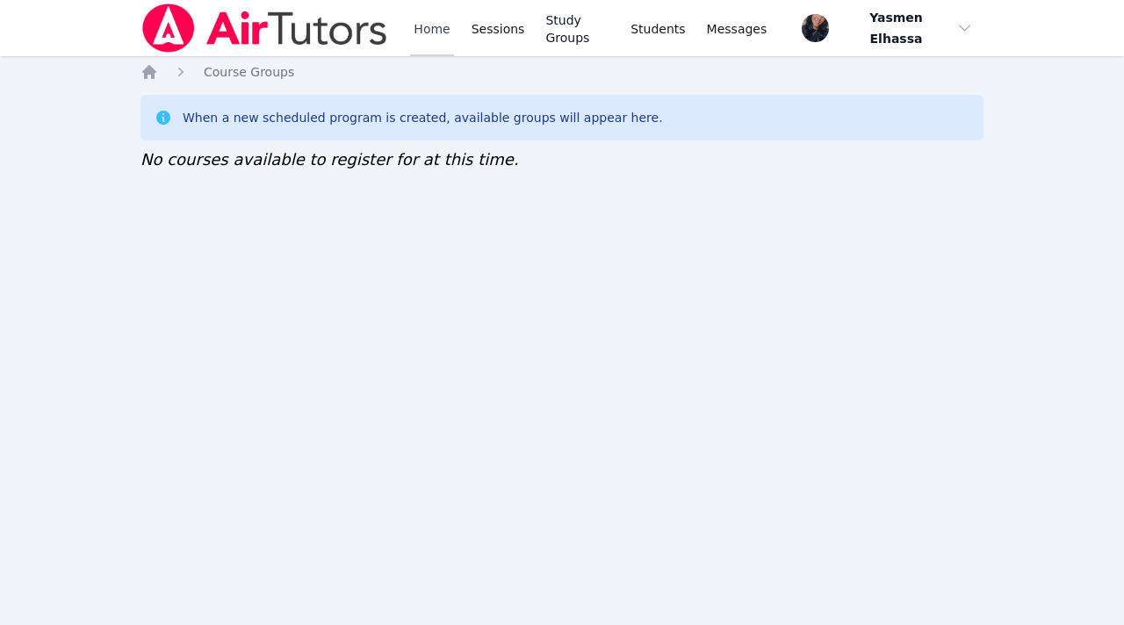
click at [431, 31] on link "Home" at bounding box center [431, 28] width 43 height 56
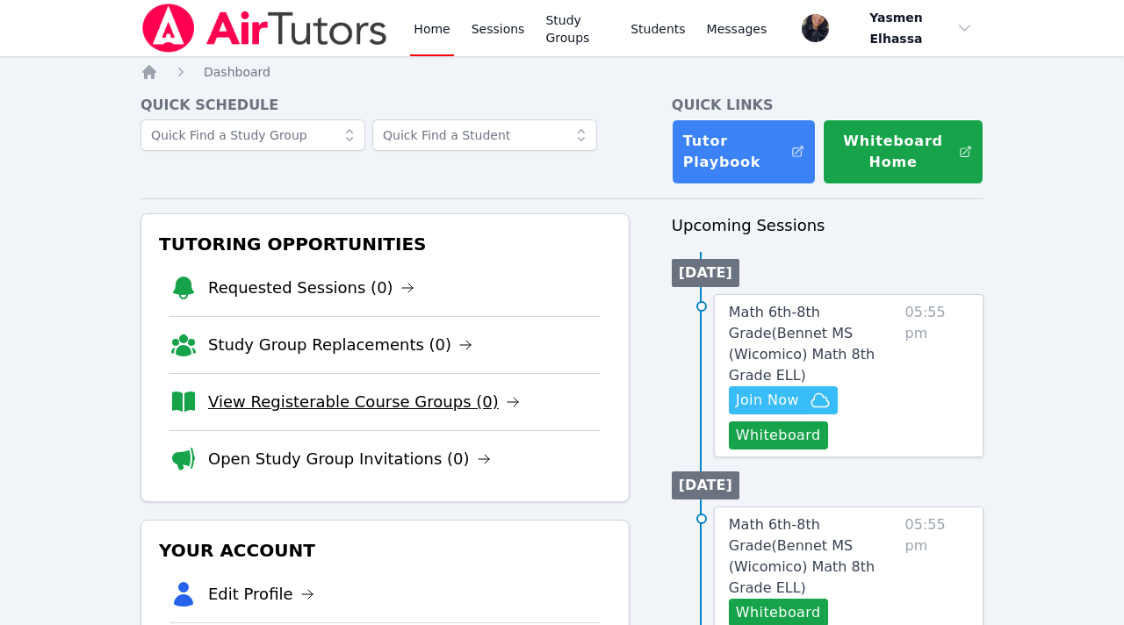
click at [354, 397] on link "View Registerable Course Groups (0)" at bounding box center [364, 402] width 312 height 25
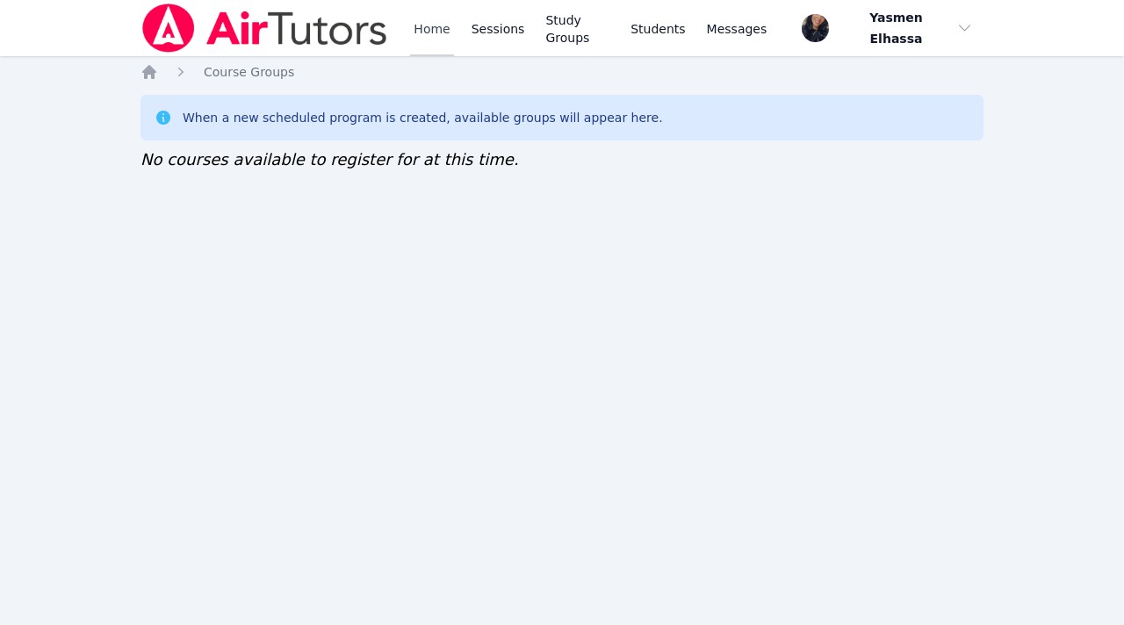
click at [423, 41] on link "Home" at bounding box center [431, 28] width 43 height 56
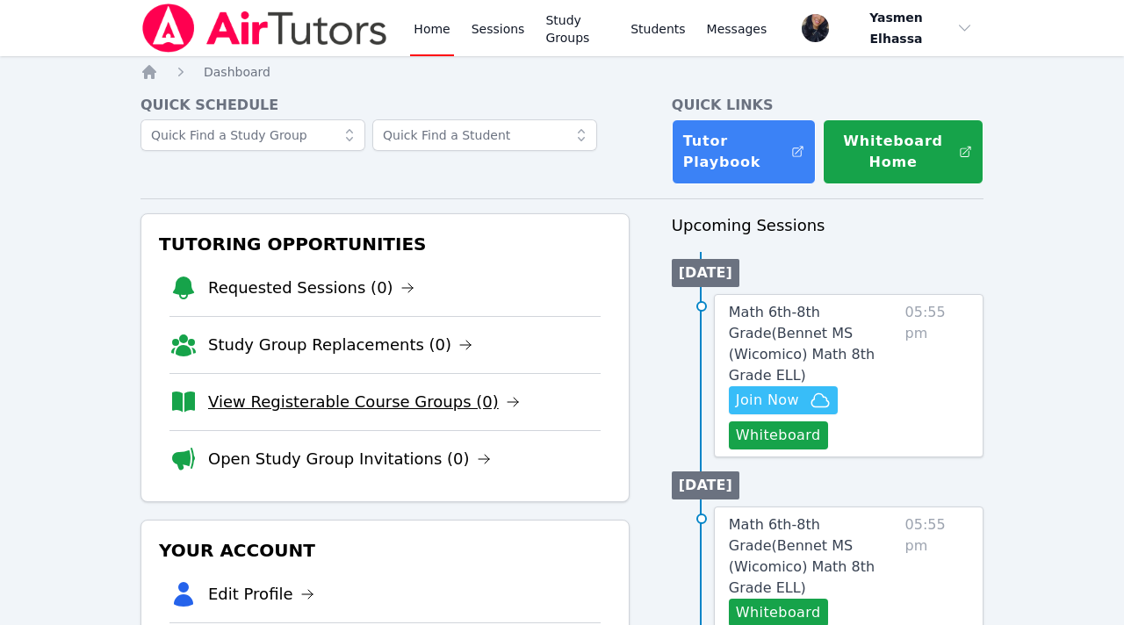
click at [378, 399] on link "View Registerable Course Groups (0)" at bounding box center [364, 402] width 312 height 25
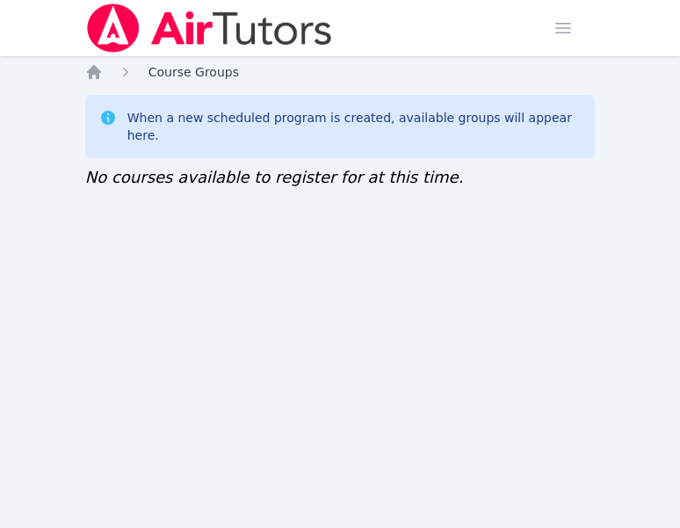
click at [196, 73] on span "Course Groups" at bounding box center [193, 72] width 90 height 14
click at [94, 73] on icon "Breadcrumb" at bounding box center [94, 72] width 14 height 14
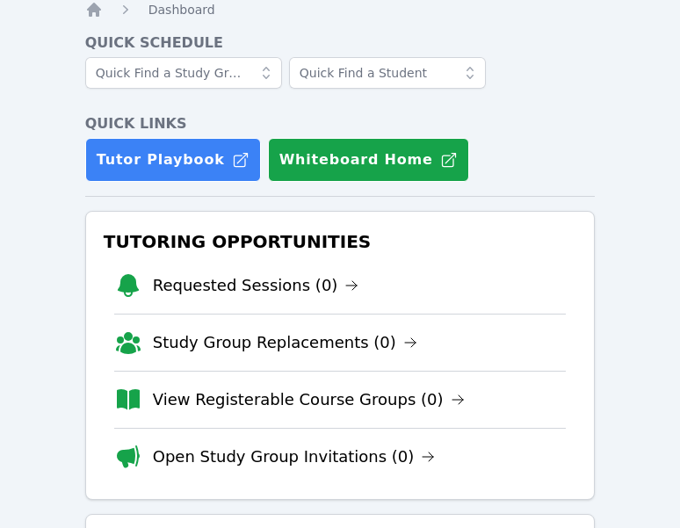
scroll to position [74, 0]
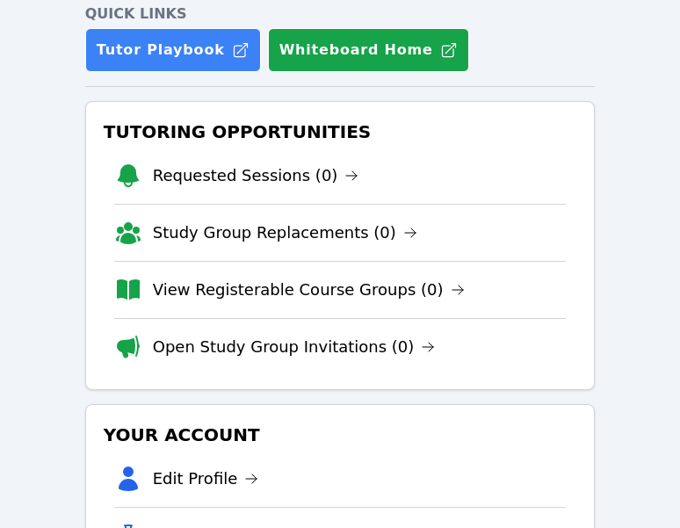
scroll to position [176, 0]
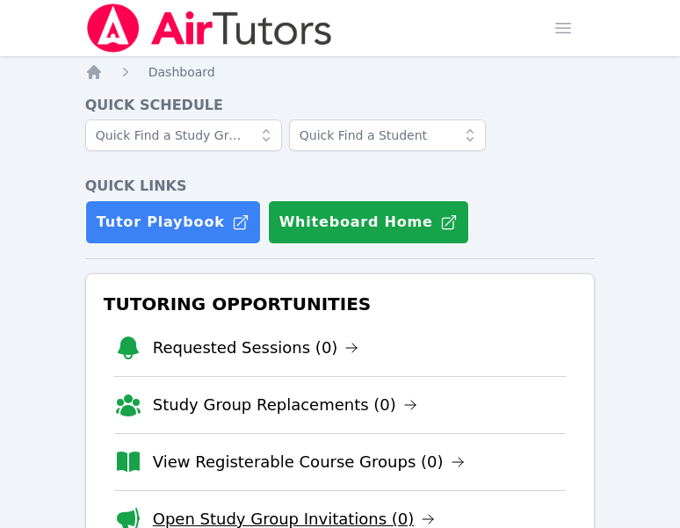
scroll to position [107, 0]
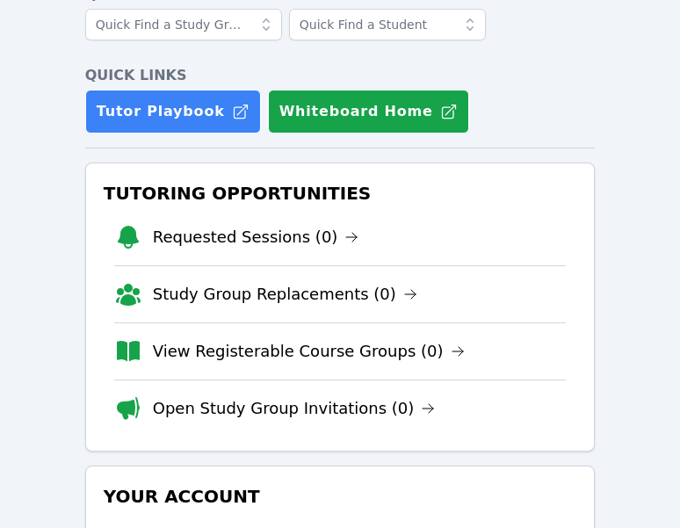
scroll to position [112, 0]
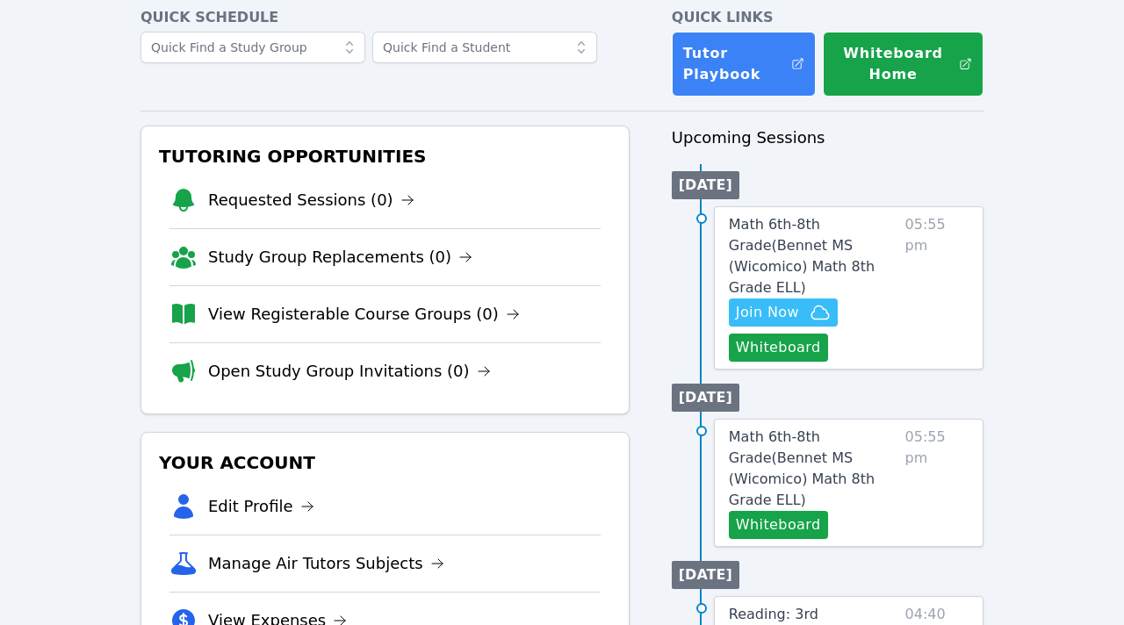
scroll to position [90, 0]
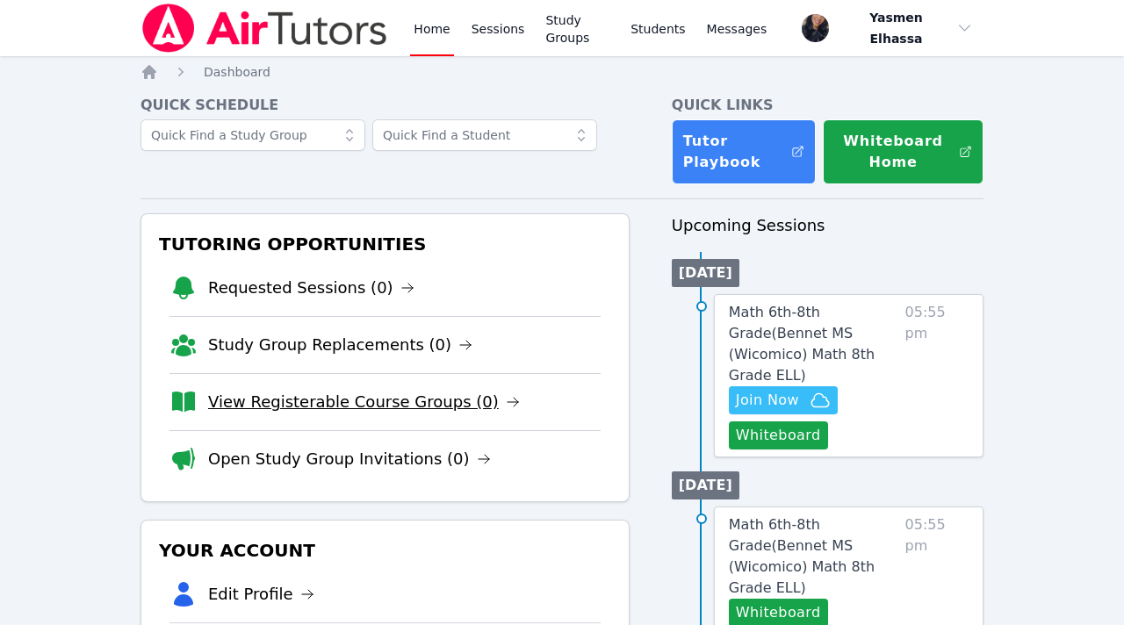
click at [393, 405] on link "View Registerable Course Groups (0)" at bounding box center [364, 402] width 312 height 25
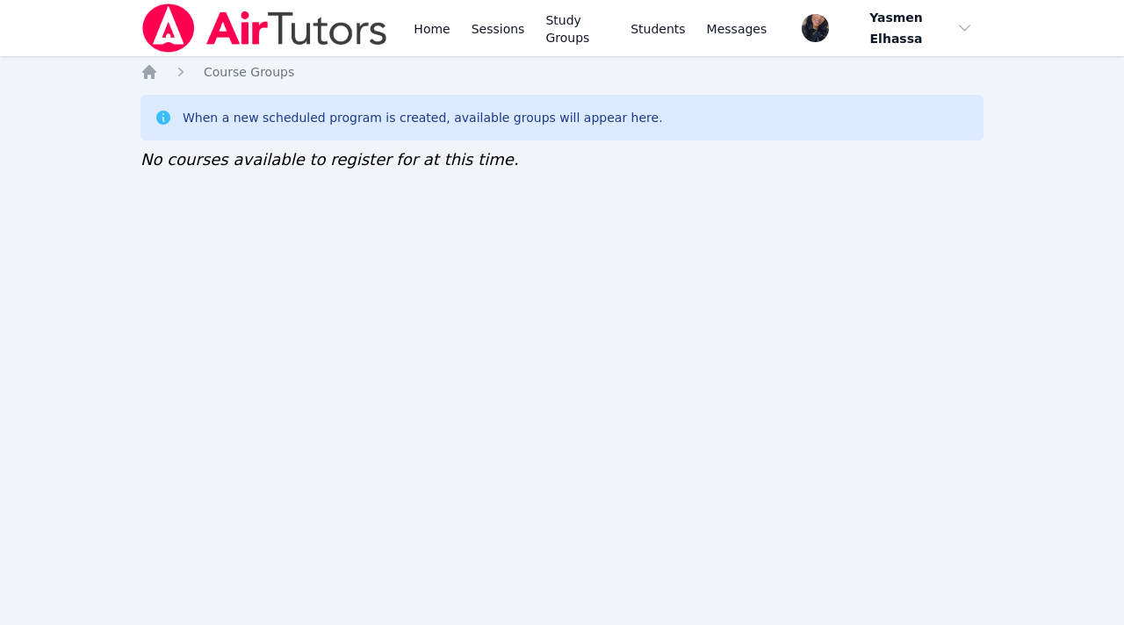
click at [440, 32] on link "Home" at bounding box center [431, 28] width 43 height 56
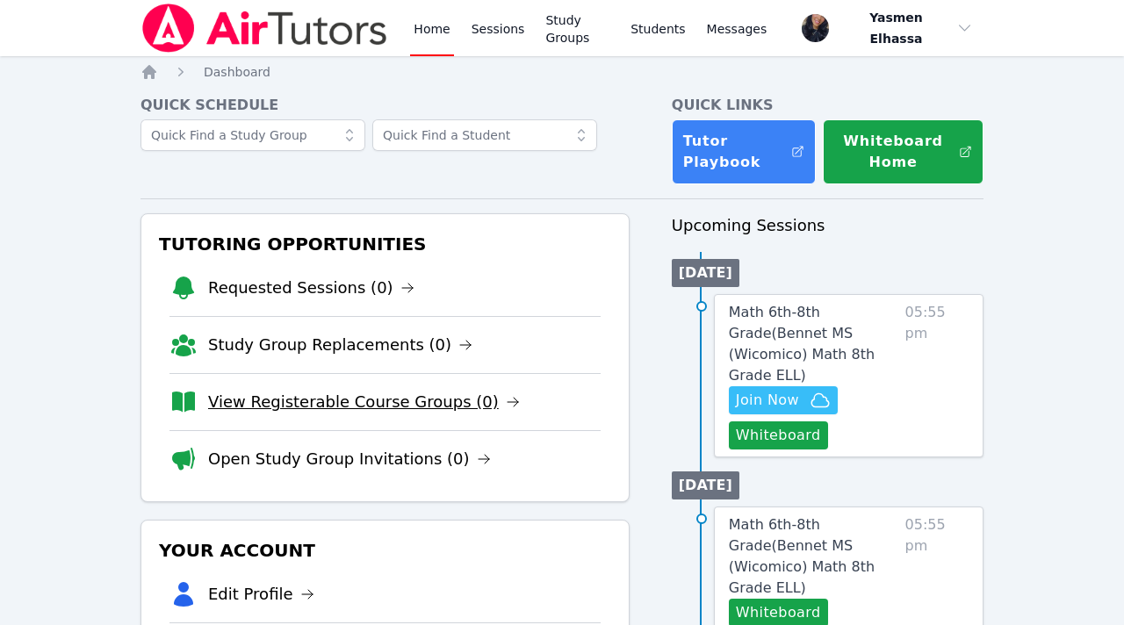
click at [348, 392] on link "View Registerable Course Groups (0)" at bounding box center [364, 402] width 312 height 25
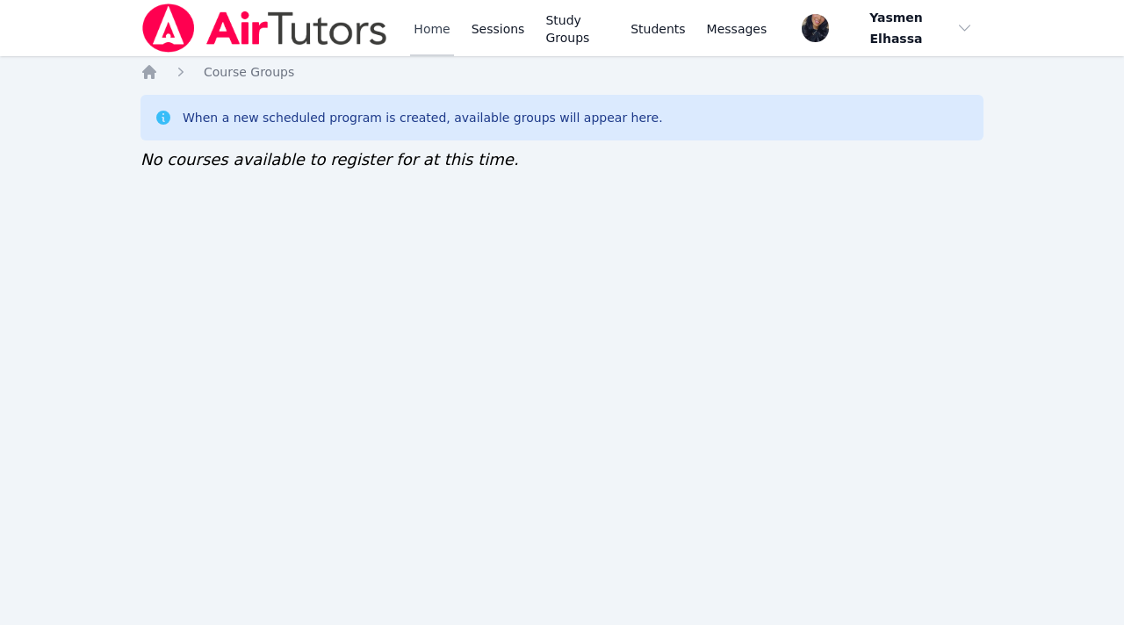
click at [433, 36] on link "Home" at bounding box center [431, 28] width 43 height 56
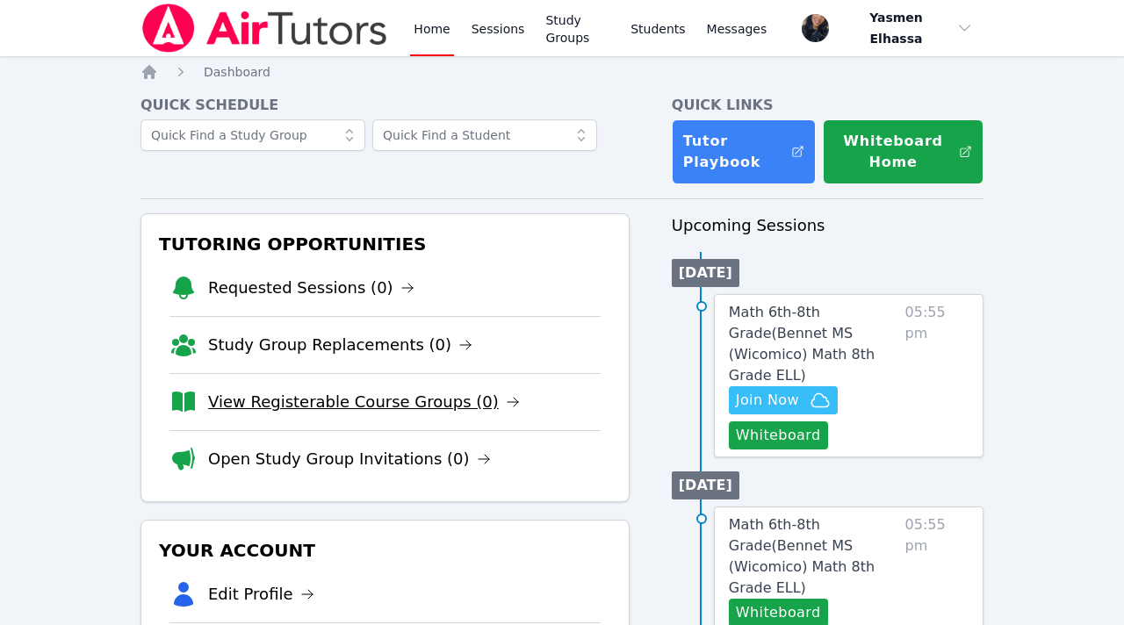
click at [389, 399] on link "View Registerable Course Groups (0)" at bounding box center [364, 402] width 312 height 25
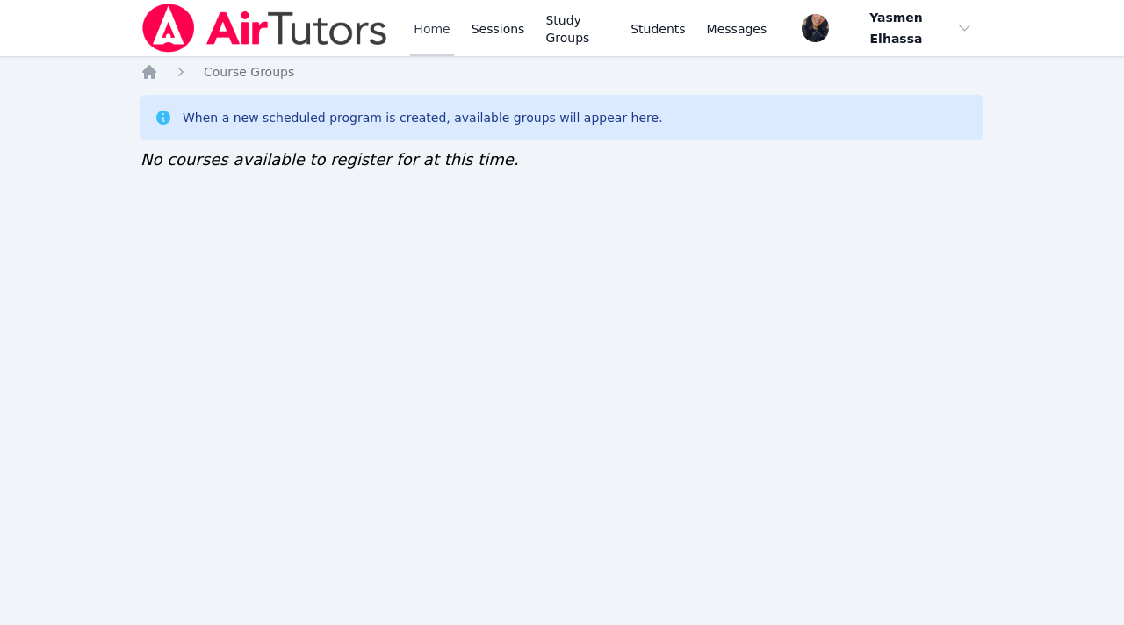
click at [414, 25] on link "Home" at bounding box center [431, 28] width 43 height 56
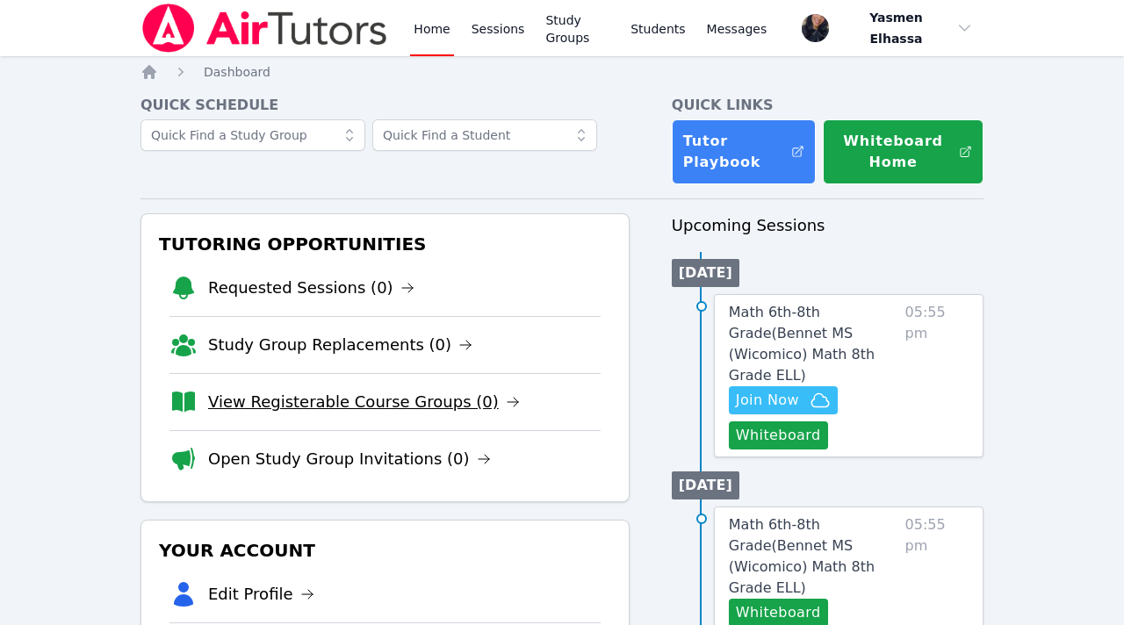
click at [410, 407] on link "View Registerable Course Groups (0)" at bounding box center [364, 402] width 312 height 25
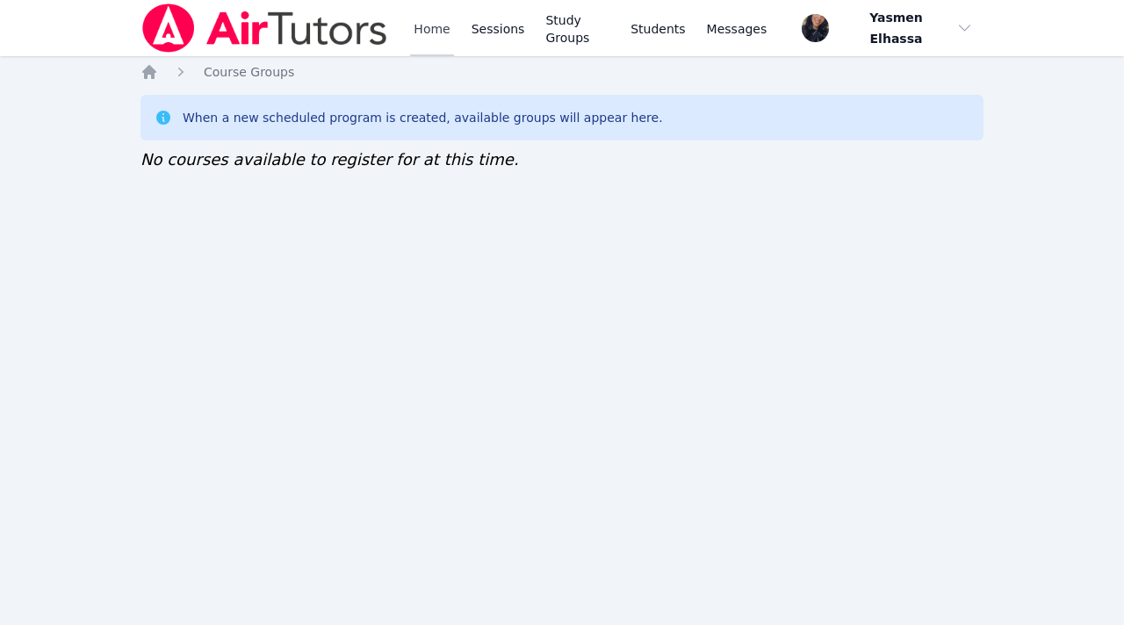
click at [438, 34] on link "Home" at bounding box center [431, 28] width 43 height 56
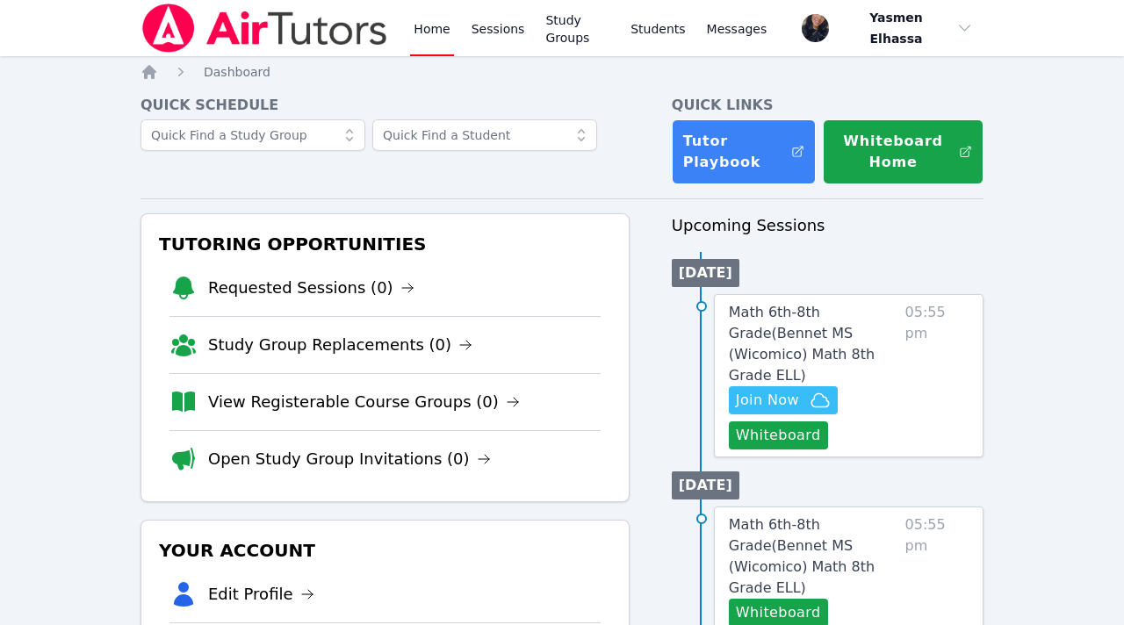
click at [427, 407] on link "View Registerable Course Groups (0)" at bounding box center [364, 402] width 312 height 25
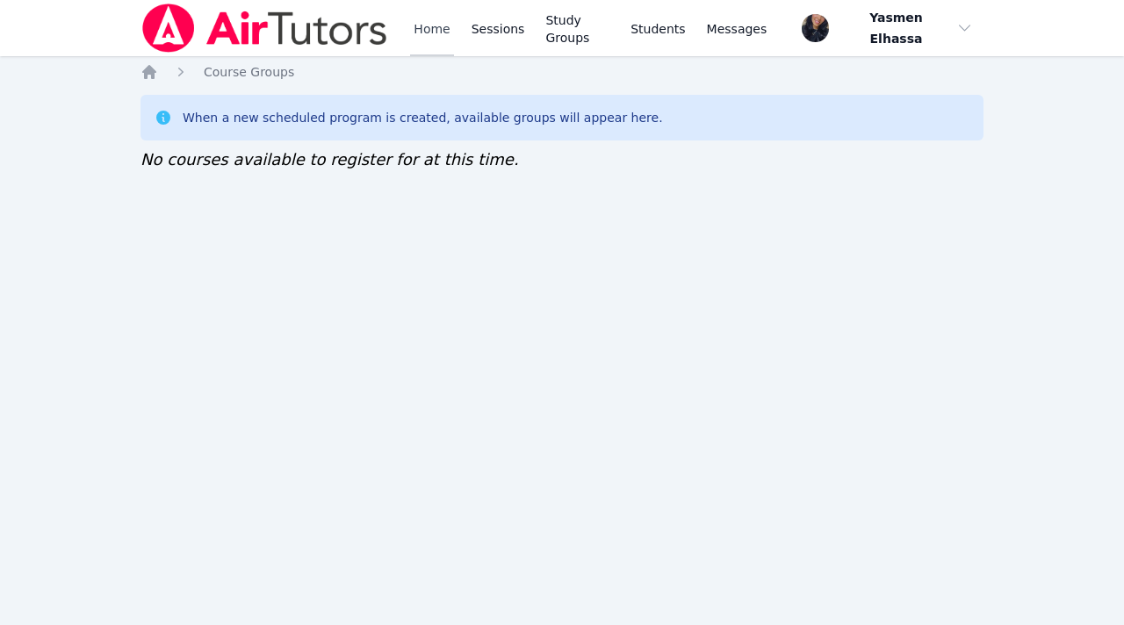
click at [429, 36] on link "Home" at bounding box center [431, 28] width 43 height 56
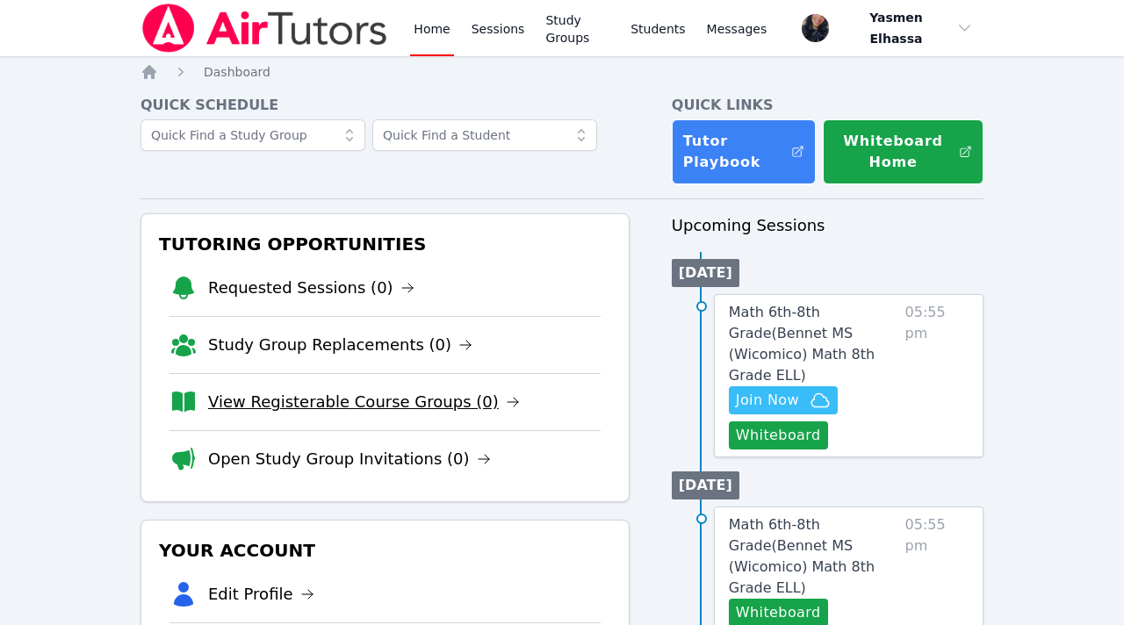
click at [358, 408] on link "View Registerable Course Groups (0)" at bounding box center [364, 402] width 312 height 25
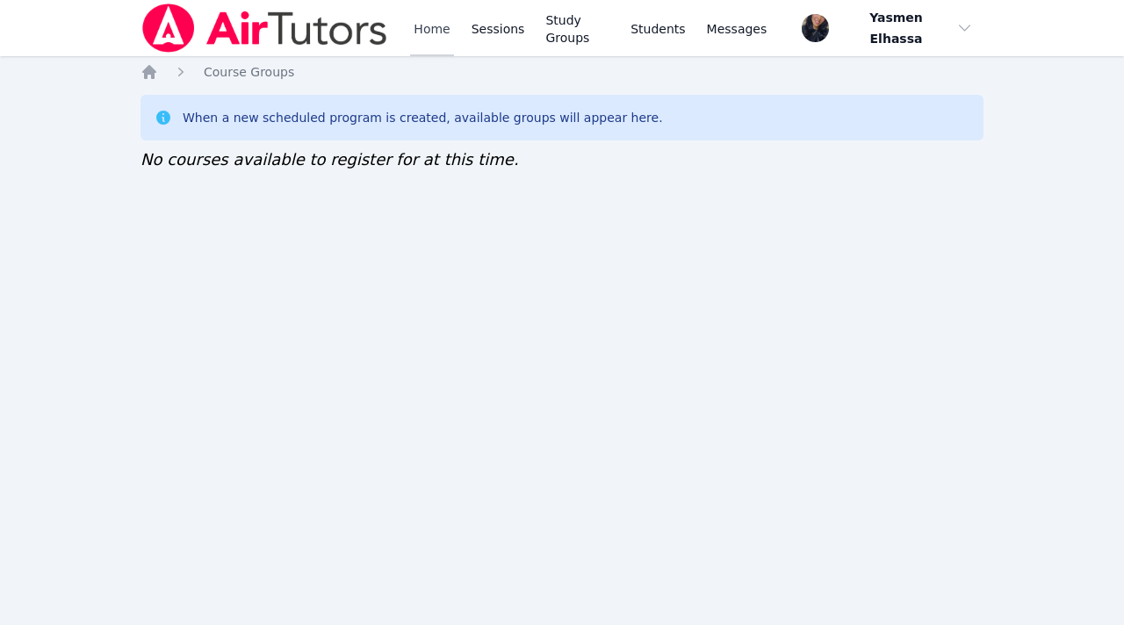
click at [436, 34] on link "Home" at bounding box center [431, 28] width 43 height 56
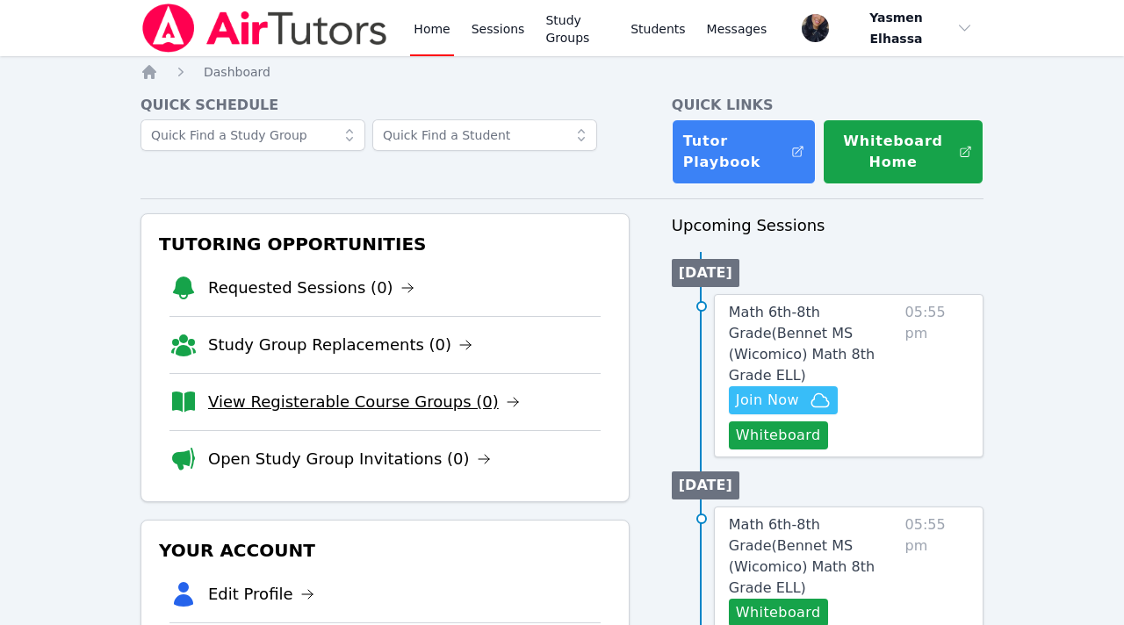
click at [417, 409] on link "View Registerable Course Groups (0)" at bounding box center [364, 402] width 312 height 25
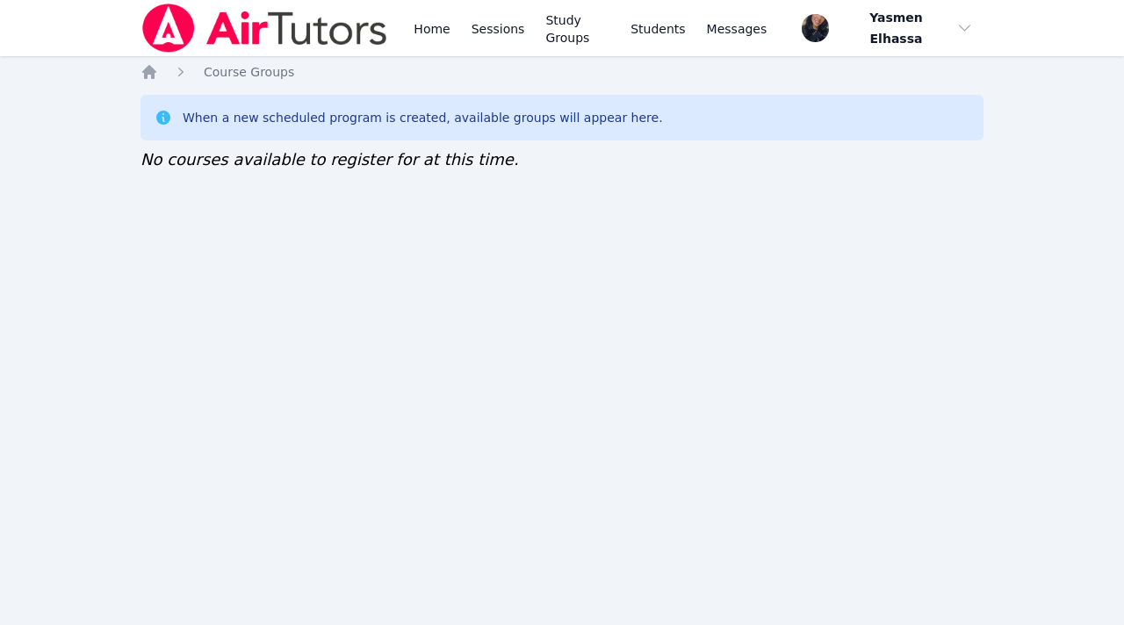
click at [407, 15] on div "Home Sessions Study Groups Students Messages" at bounding box center [455, 28] width 630 height 56
click at [421, 25] on link "Home" at bounding box center [431, 28] width 43 height 56
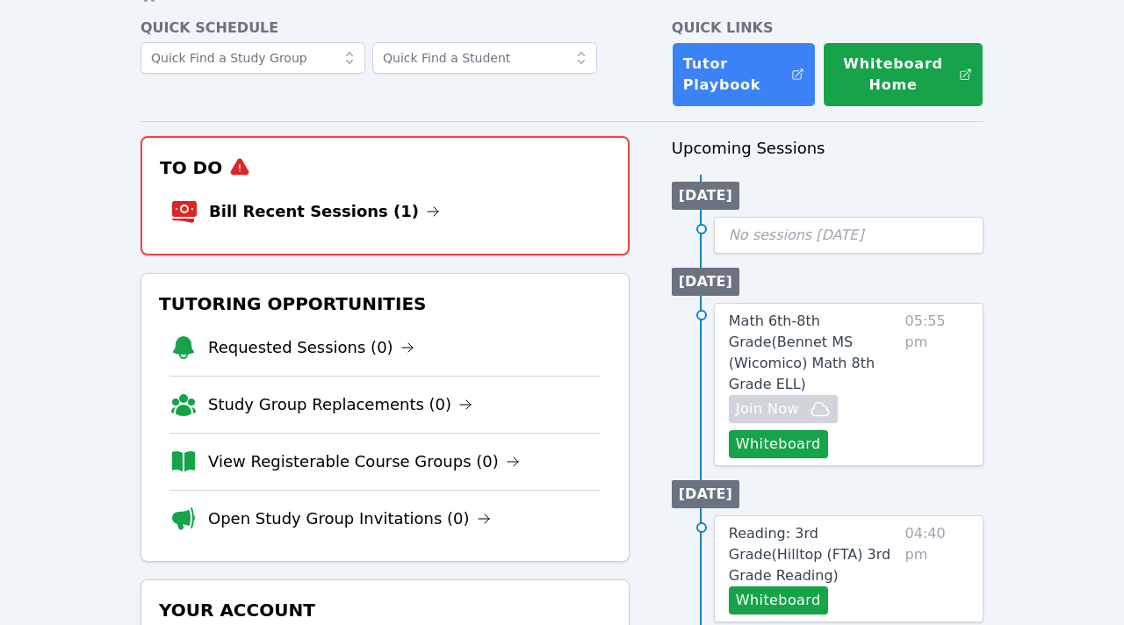
scroll to position [94, 0]
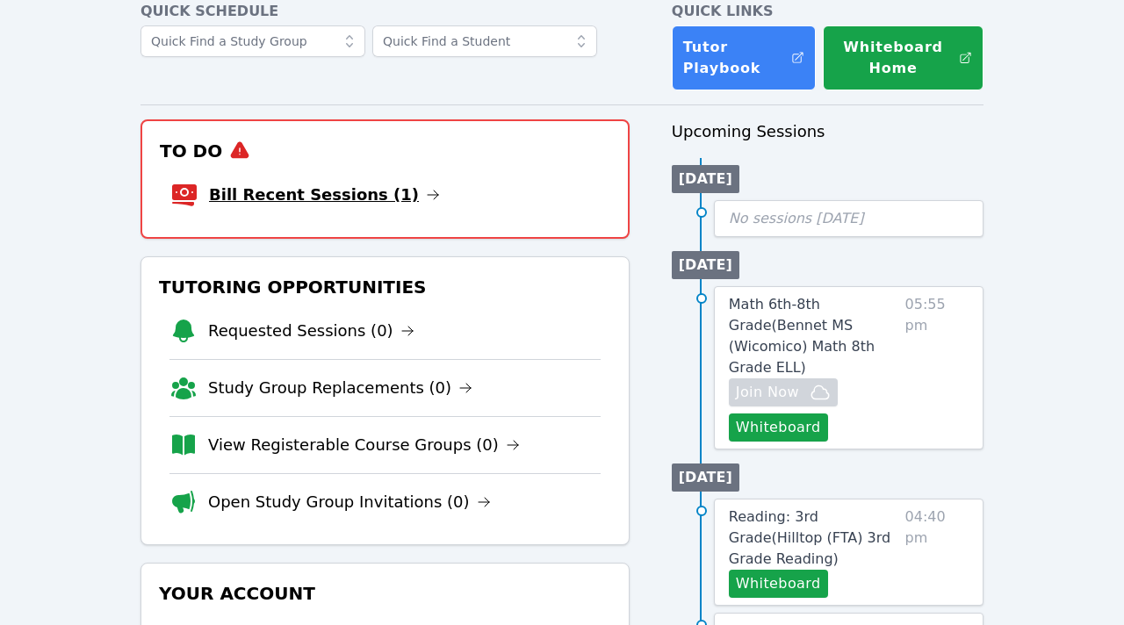
click at [354, 196] on link "Bill Recent Sessions (1)" at bounding box center [324, 195] width 231 height 25
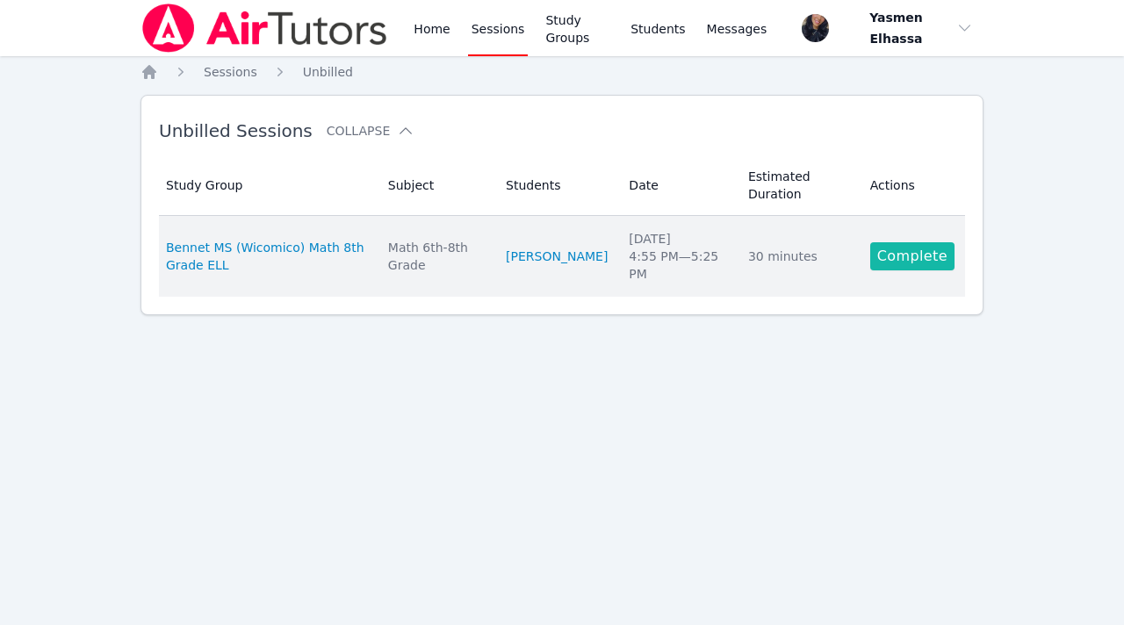
click at [928, 248] on link "Complete" at bounding box center [912, 256] width 84 height 28
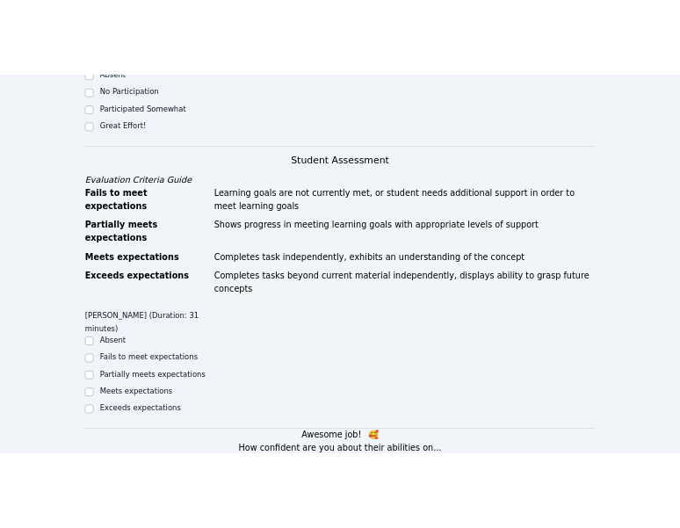
scroll to position [1126, 0]
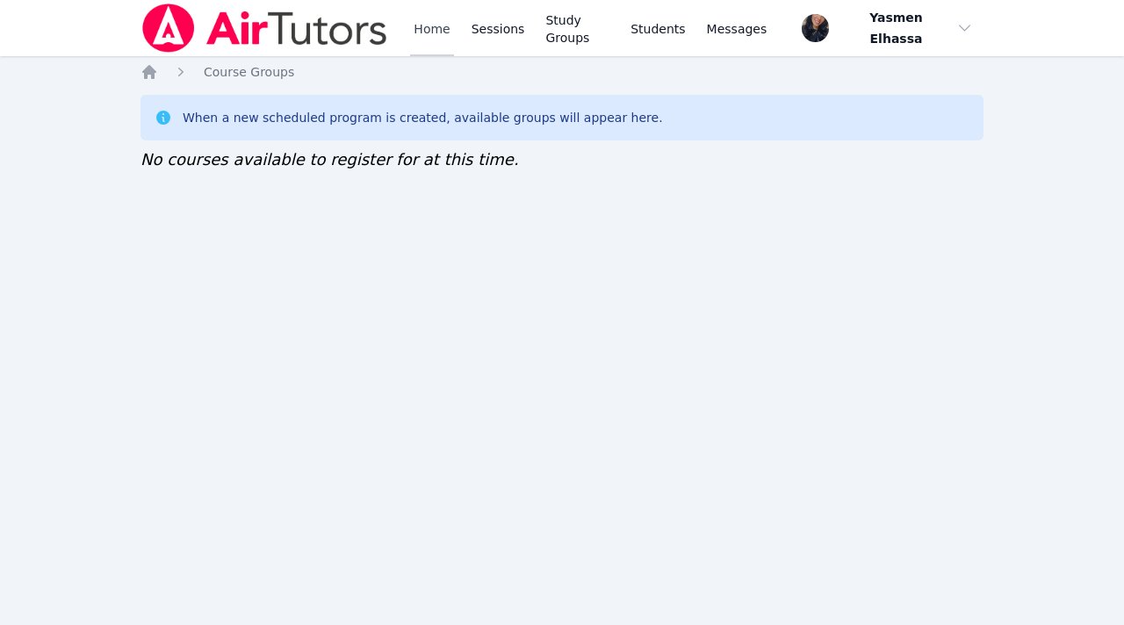
click at [439, 30] on link "Home" at bounding box center [431, 28] width 43 height 56
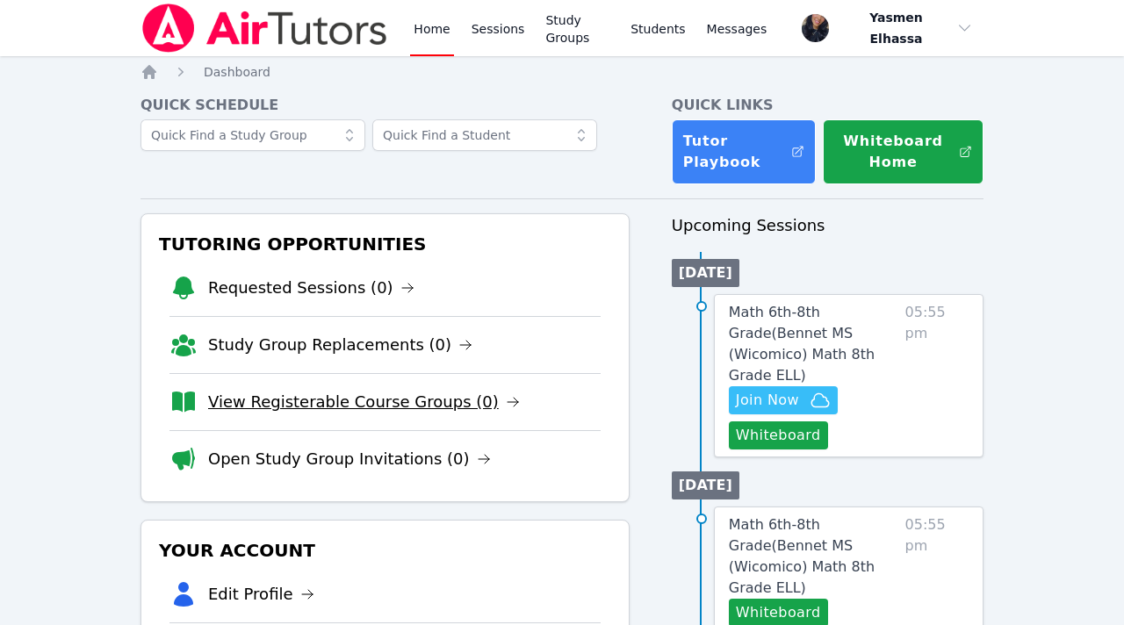
click at [370, 412] on link "View Registerable Course Groups (0)" at bounding box center [364, 402] width 312 height 25
